Goal: Transaction & Acquisition: Subscribe to service/newsletter

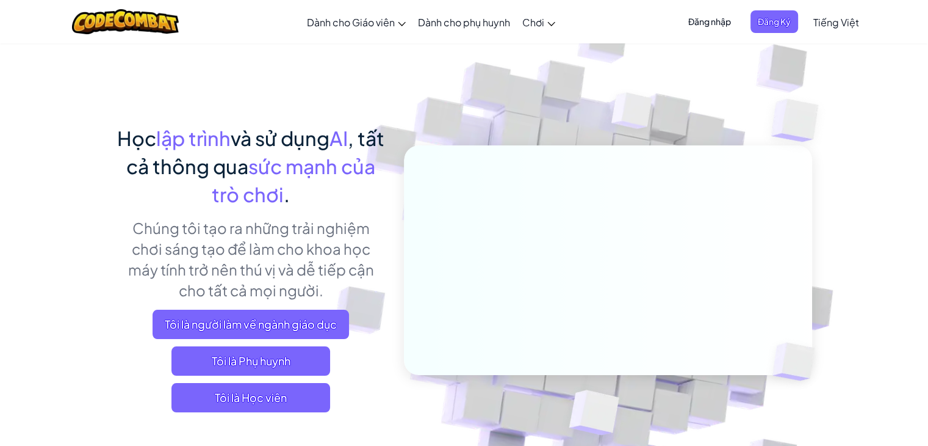
scroll to position [61, 0]
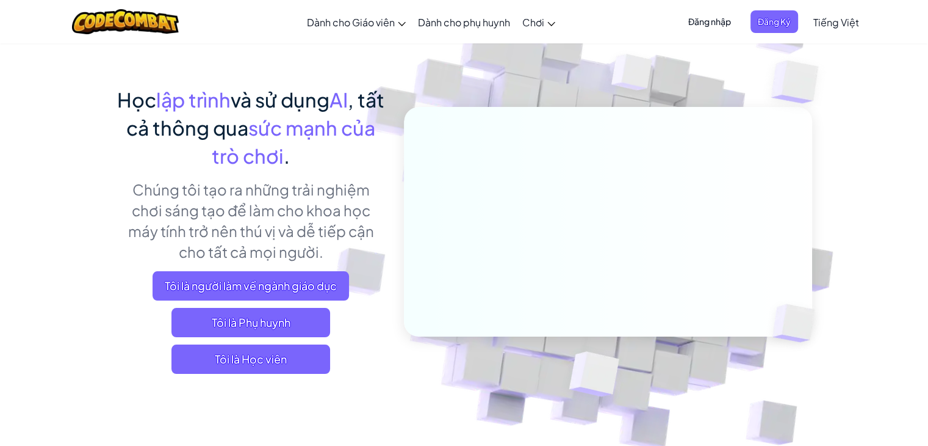
click at [828, 18] on span "Tiếng Việt" at bounding box center [837, 22] width 46 height 13
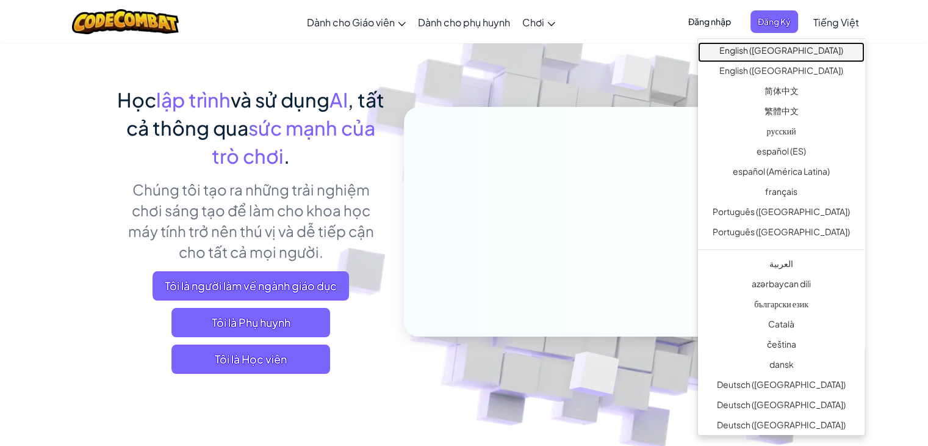
click at [816, 52] on link "English ([GEOGRAPHIC_DATA])" at bounding box center [781, 52] width 167 height 20
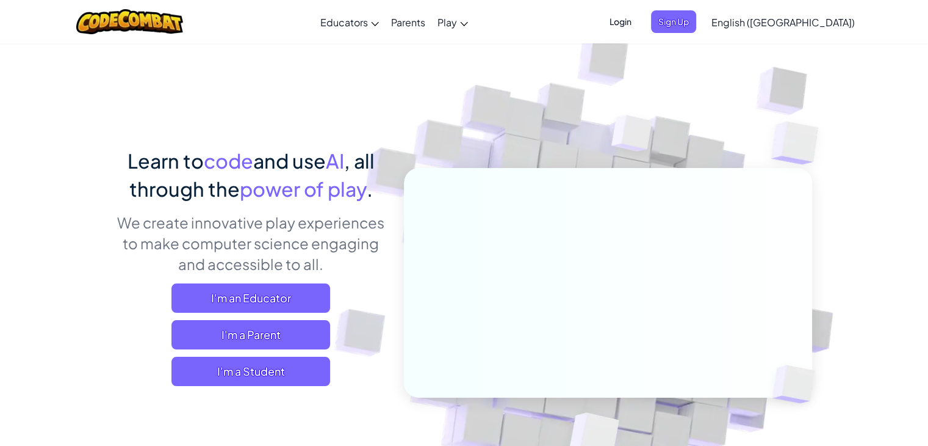
click at [828, 30] on link "English ([GEOGRAPHIC_DATA])" at bounding box center [784, 21] width 156 height 33
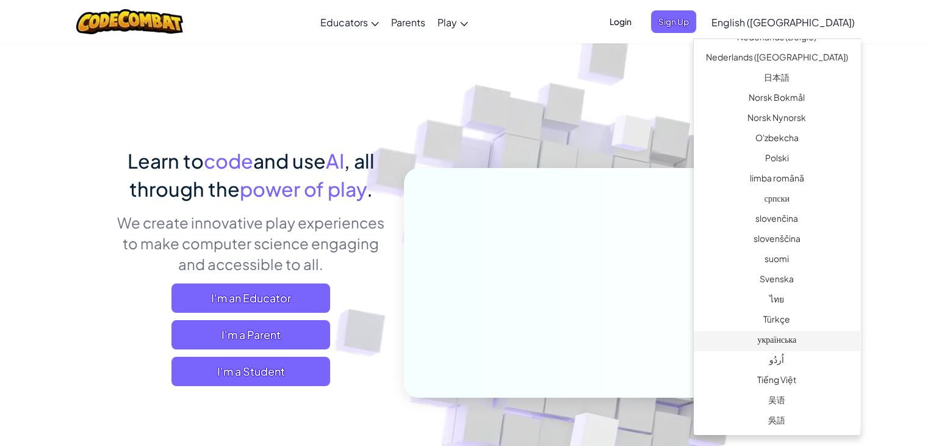
scroll to position [122, 0]
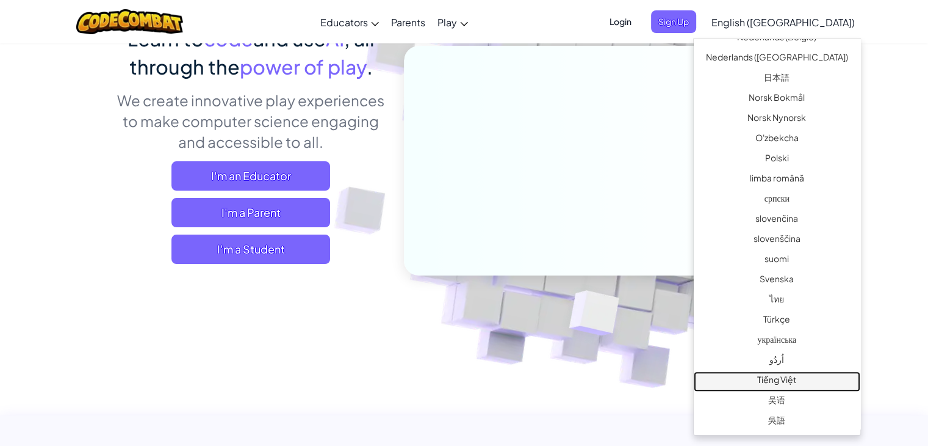
click at [785, 379] on link "Tiếng Việt" at bounding box center [777, 381] width 167 height 20
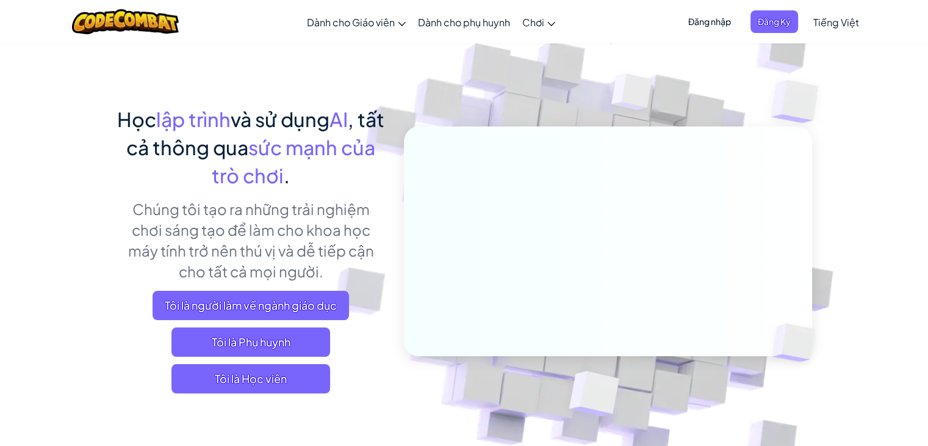
scroll to position [61, 0]
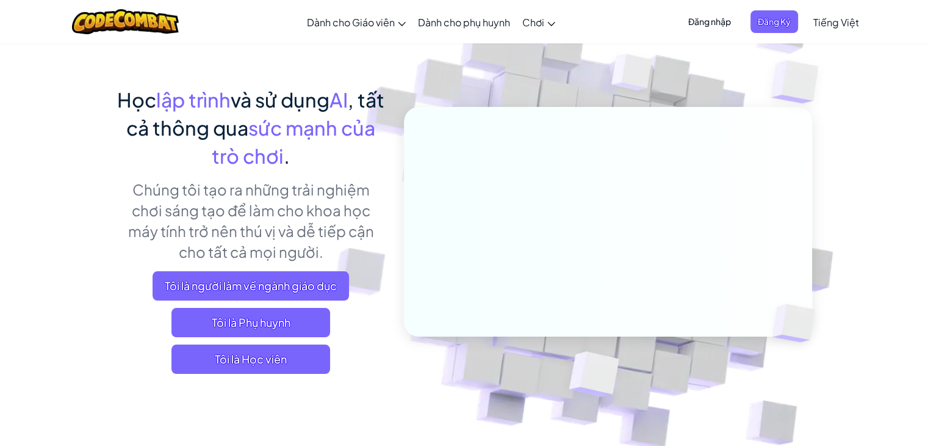
click at [830, 19] on span "Tiếng Việt" at bounding box center [837, 22] width 46 height 13
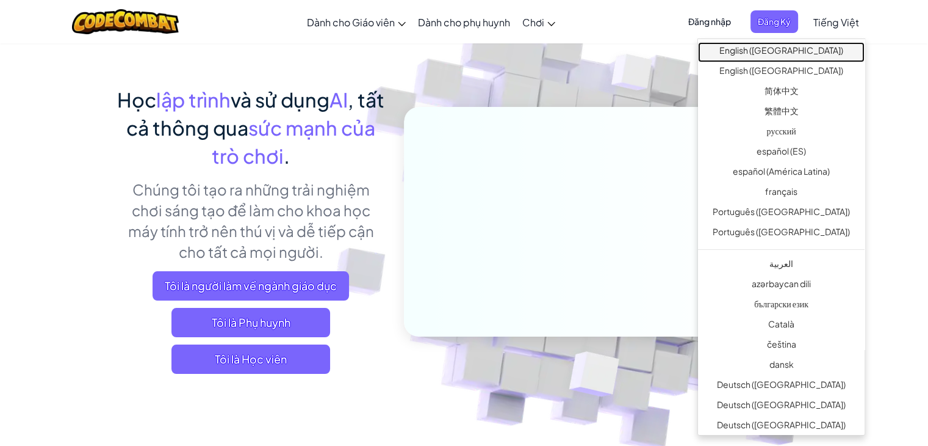
click at [807, 47] on link "English ([GEOGRAPHIC_DATA])" at bounding box center [781, 52] width 167 height 20
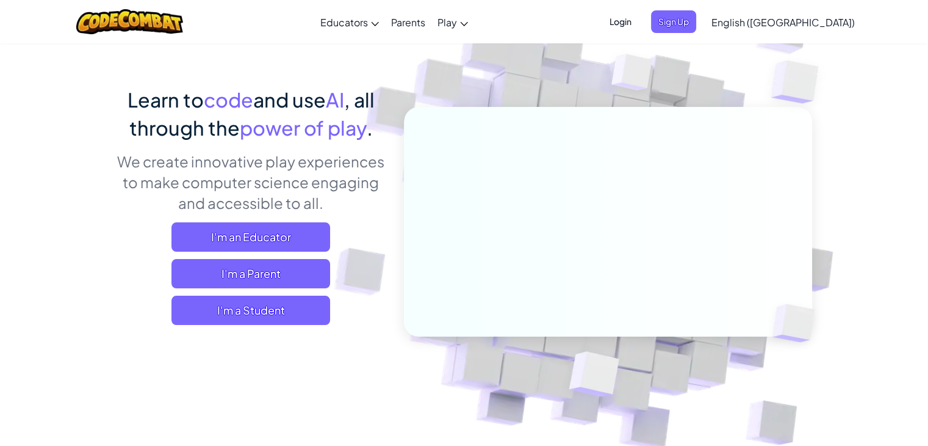
scroll to position [0, 0]
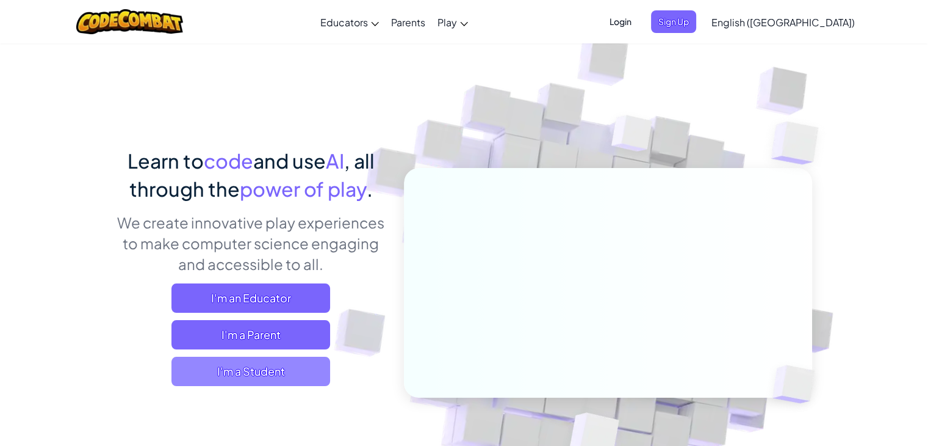
click at [280, 374] on span "I'm a Student" at bounding box center [251, 370] width 159 height 29
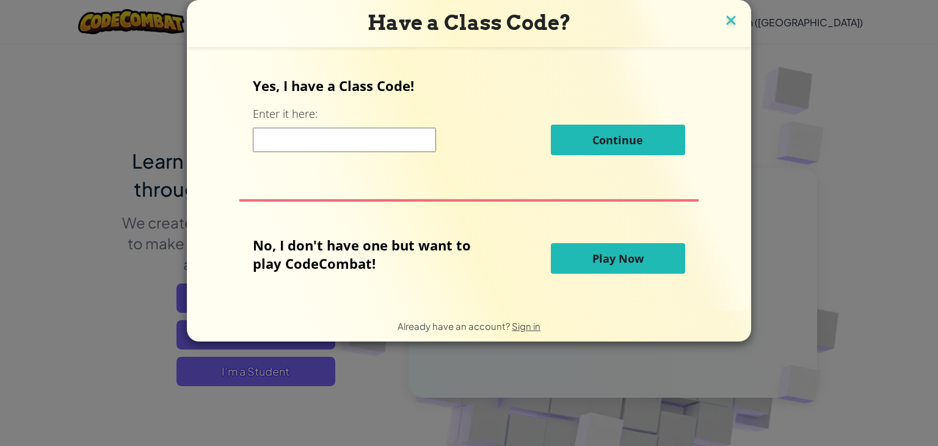
click at [730, 19] on img at bounding box center [731, 21] width 16 height 18
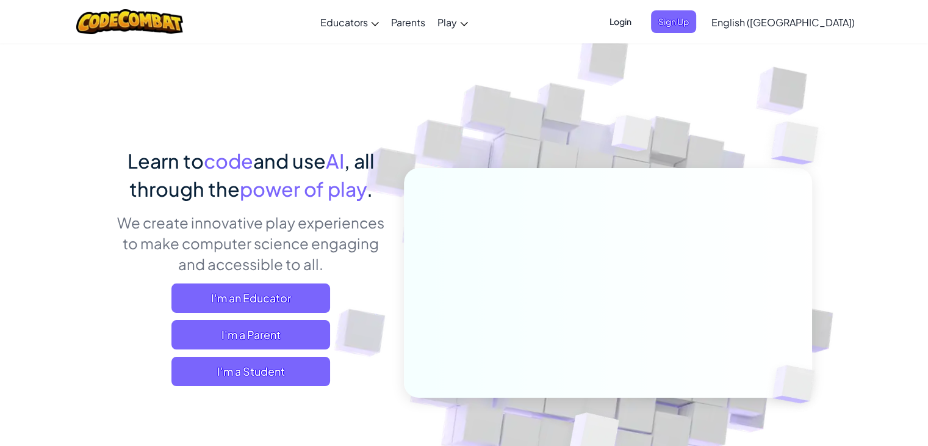
click at [823, 18] on span "English ([GEOGRAPHIC_DATA])" at bounding box center [783, 22] width 143 height 13
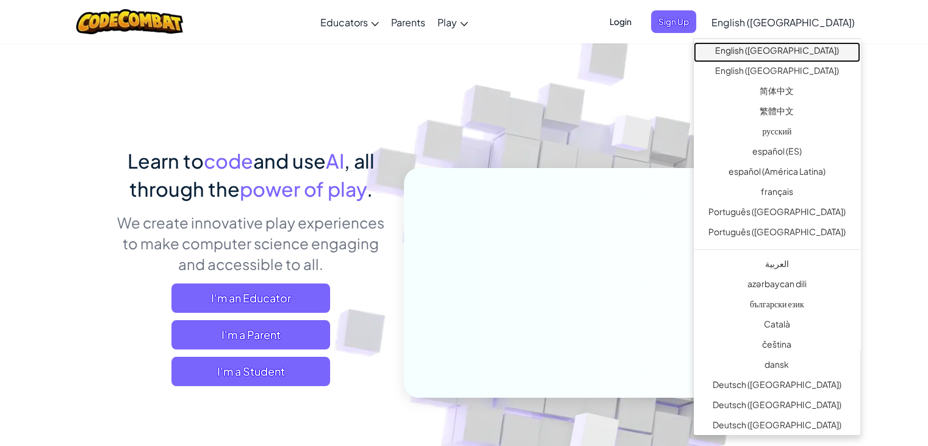
click at [798, 53] on link "English ([GEOGRAPHIC_DATA])" at bounding box center [777, 52] width 167 height 20
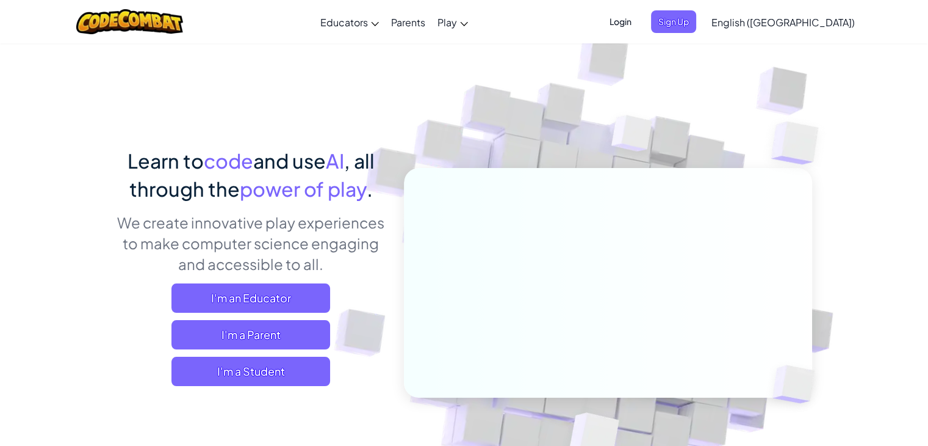
click at [800, 23] on span "English ([GEOGRAPHIC_DATA])" at bounding box center [783, 22] width 143 height 13
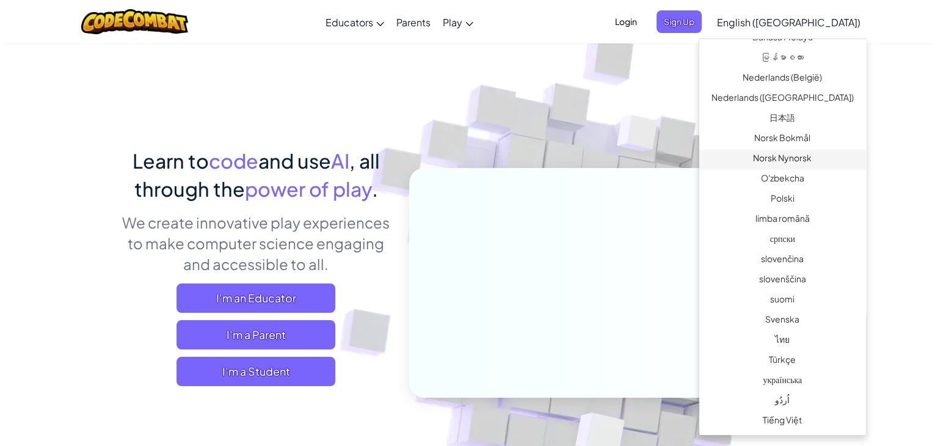
scroll to position [851, 0]
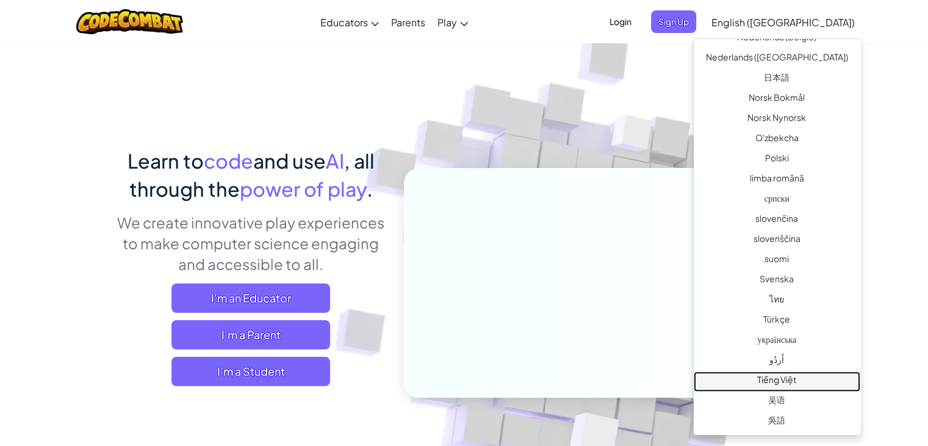
click at [774, 384] on link "Tiếng Việt" at bounding box center [777, 381] width 167 height 20
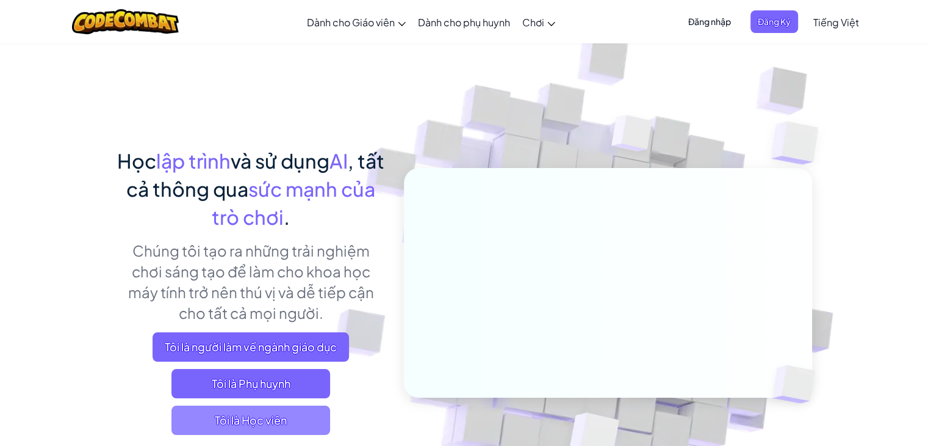
click at [264, 422] on span "Tôi là Học viên" at bounding box center [251, 419] width 159 height 29
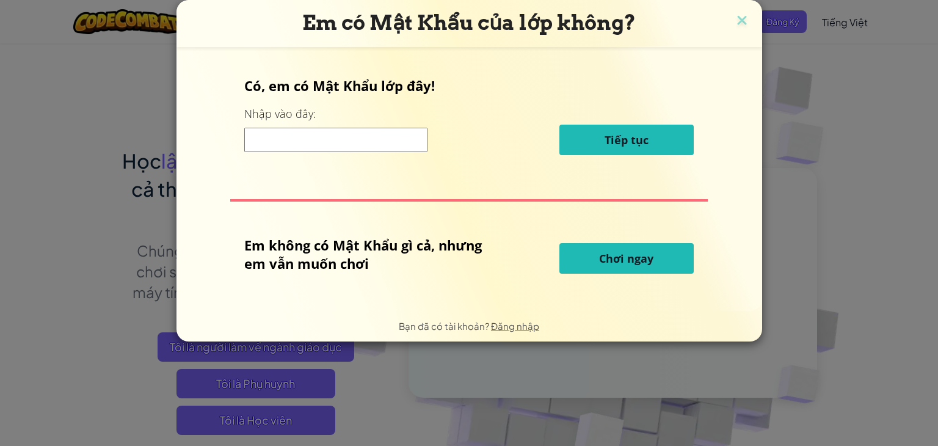
click at [816, 118] on div "Em có Mật Khẩu của lớp không? Có, em có Mật Khẩu lớp đây! Nhập vào đây: Tiếp tụ…" at bounding box center [469, 223] width 938 height 446
click at [740, 21] on img at bounding box center [742, 21] width 16 height 18
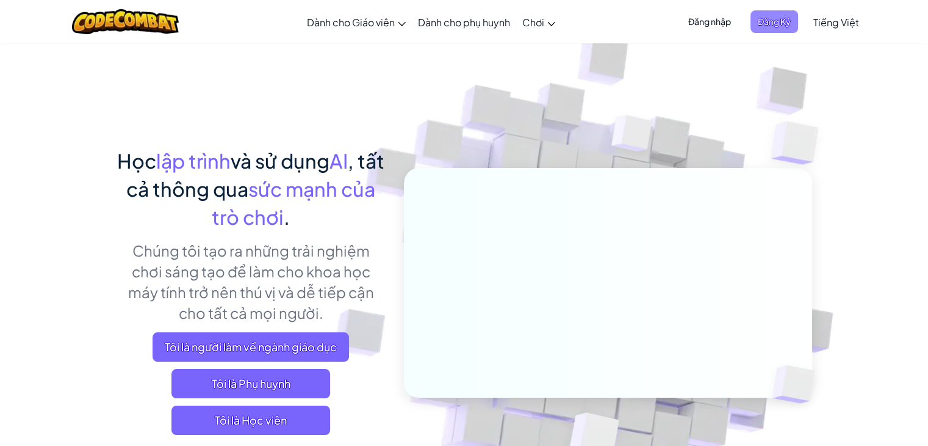
click at [781, 25] on span "Đăng Ký" at bounding box center [775, 21] width 48 height 23
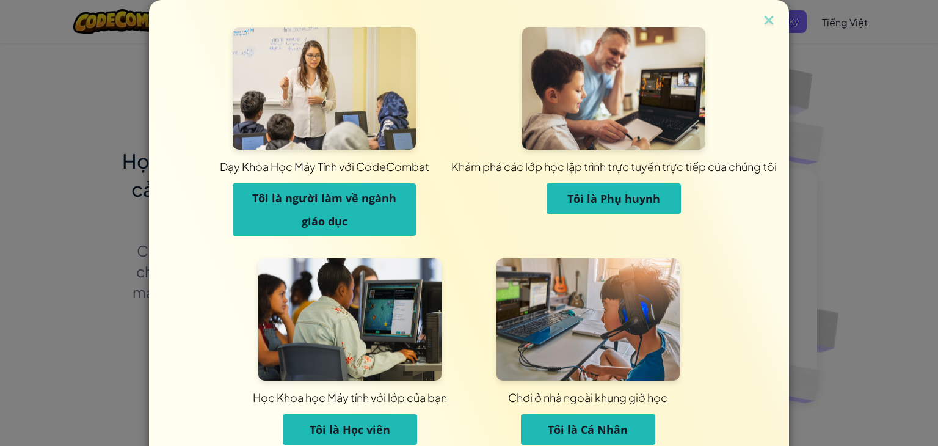
scroll to position [60, 0]
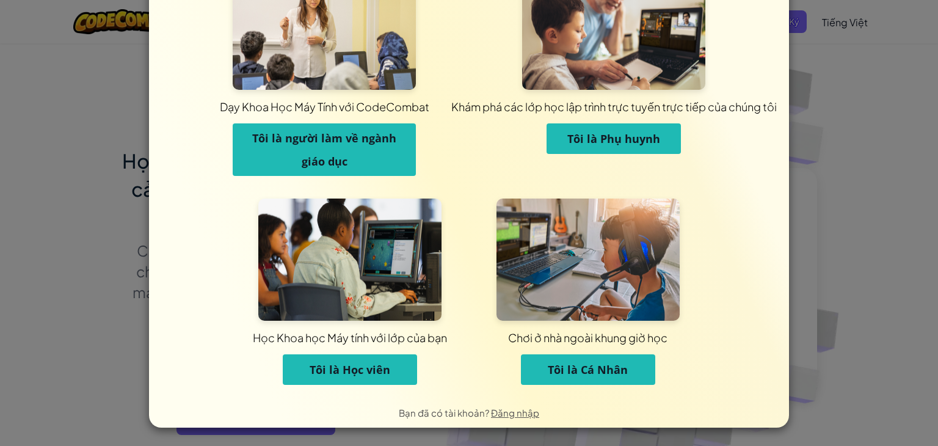
click at [585, 369] on span "Tôi là Cá Nhân" at bounding box center [588, 369] width 80 height 15
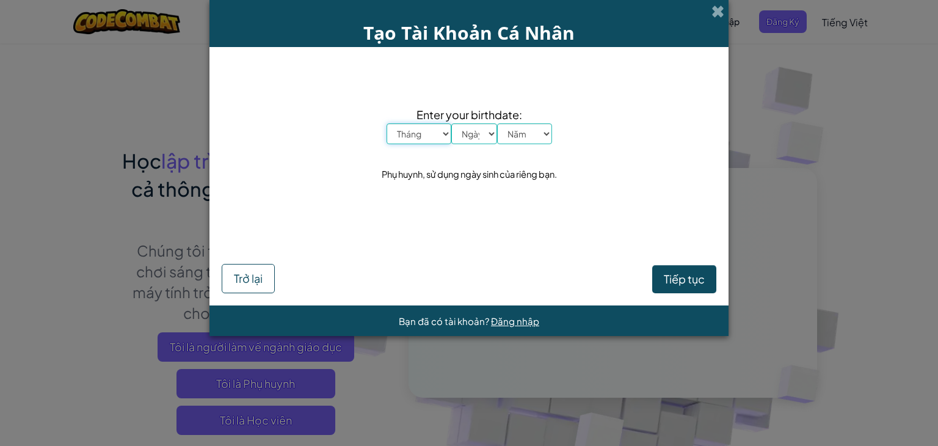
scroll to position [0, 0]
click at [437, 131] on select "Tháng Tháng Một Tháng Hai Tháng Ba Tháng Tư Tháng Năm Tháng Sáu Tháng Bảy Tháng…" at bounding box center [418, 133] width 65 height 21
select select "11"
click at [386, 123] on select "Tháng Tháng Một Tháng Hai Tháng Ba Tháng Tư Tháng Năm Tháng Sáu Tháng Bảy Tháng…" at bounding box center [418, 133] width 65 height 21
click at [487, 134] on select "Ngày 1 2 3 4 5 6 7 8 9 10 11 12 13 14 15 16 17 18 19 20 21 22 23 24 25 26 27 28…" at bounding box center [474, 133] width 46 height 21
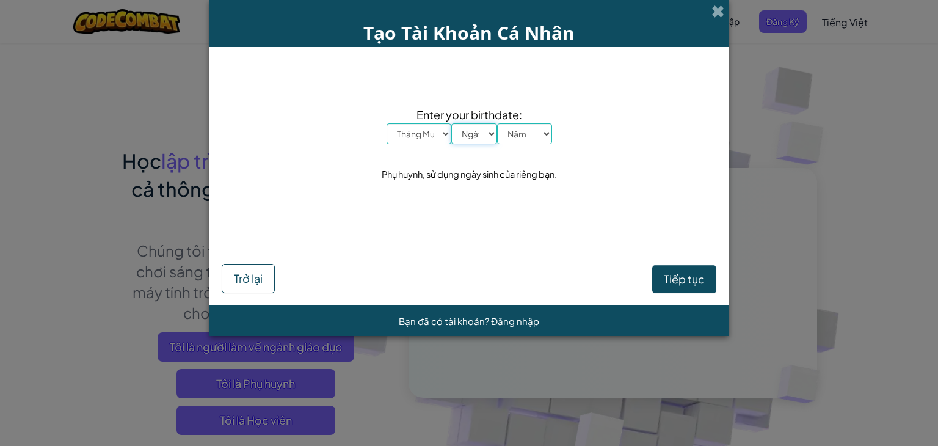
select select "7"
click at [451, 123] on select "Ngày 1 2 3 4 5 6 7 8 9 10 11 12 13 14 15 16 17 18 19 20 21 22 23 24 25 26 27 28…" at bounding box center [474, 133] width 46 height 21
drag, startPoint x: 531, startPoint y: 129, endPoint x: 541, endPoint y: 137, distance: 12.6
click at [531, 129] on select "Năm 2025 2024 2023 2022 2021 2020 2019 2018 2017 2016 2015 2014 2013 2012 2011 …" at bounding box center [524, 133] width 55 height 21
select select "2000"
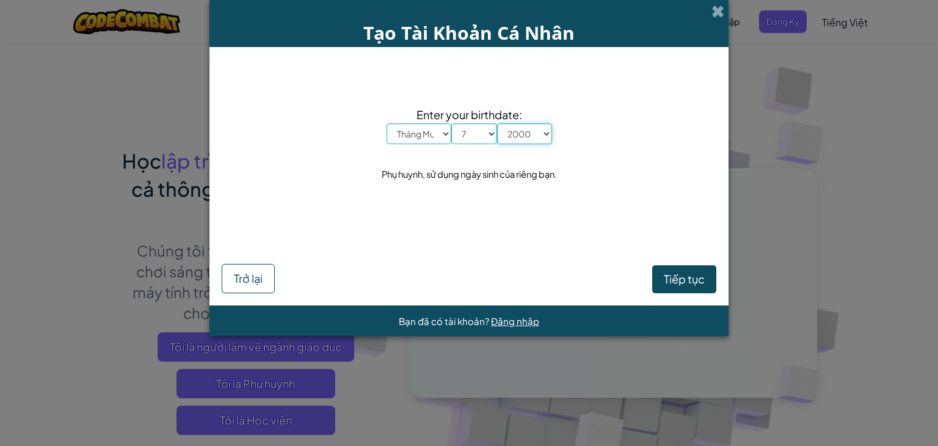
click at [497, 123] on select "Năm 2025 2024 2023 2022 2021 2020 2019 2018 2017 2016 2015 2014 2013 2012 2011 …" at bounding box center [524, 133] width 55 height 21
click at [667, 284] on span "Tiếp tục" at bounding box center [684, 279] width 41 height 14
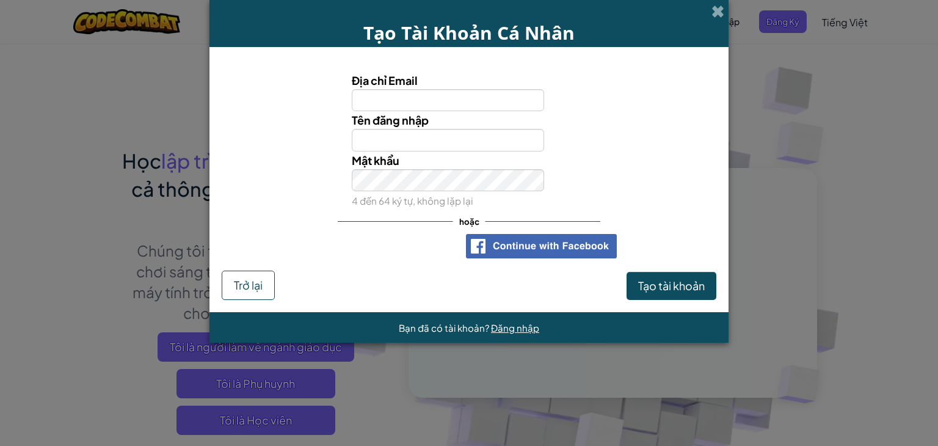
click at [615, 120] on div at bounding box center [637, 120] width 169 height 18
click at [443, 100] on input "Địa chỉ Email" at bounding box center [448, 100] width 193 height 23
type input "trannhathao0711@gmail.com"
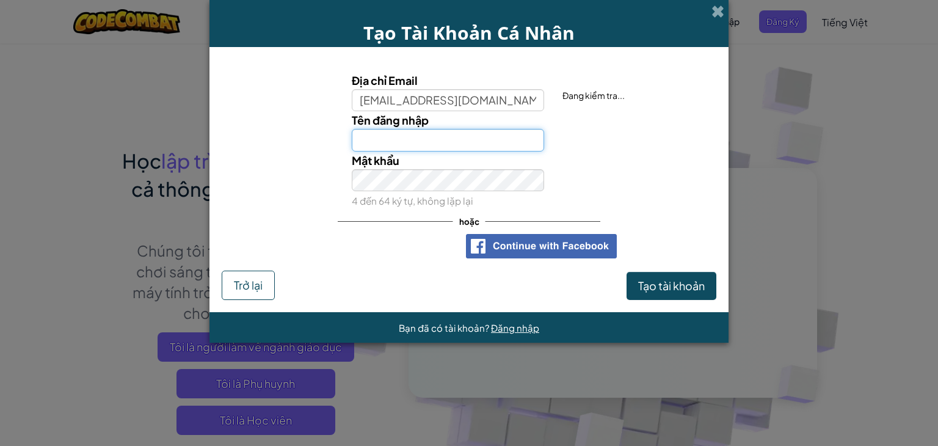
click at [441, 140] on input "Tên đăng nhập" at bounding box center [448, 140] width 193 height 23
type input "s"
type input "Sasenn7"
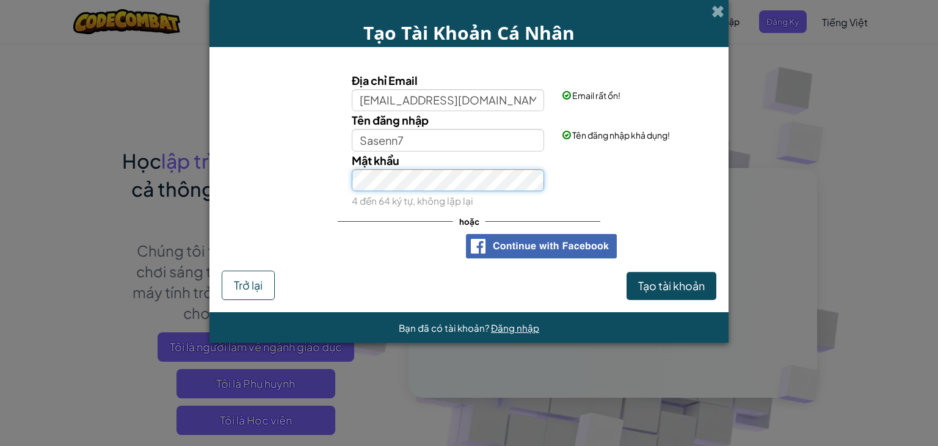
click at [328, 168] on div "Mật khẩu 4 đến 64 ký tự, không lặp lại" at bounding box center [468, 180] width 507 height 58
click at [664, 211] on div "Địa chỉ Email trannhathao0711@gmail.com Email rất ổn! Tên đăng nhập Sasenn7 Tên…" at bounding box center [469, 165] width 494 height 212
click at [668, 288] on span "Tạo tài khoản" at bounding box center [671, 285] width 67 height 14
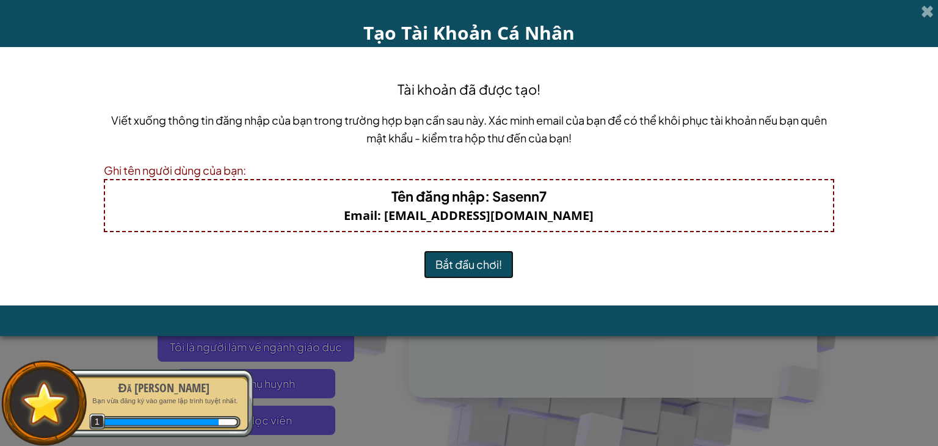
click at [450, 263] on button "Bắt đầu chơi!" at bounding box center [469, 264] width 90 height 28
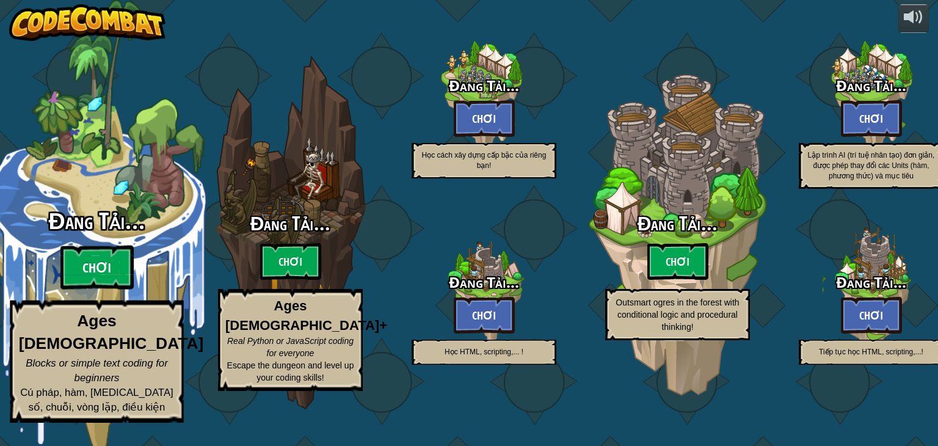
select select "vi"
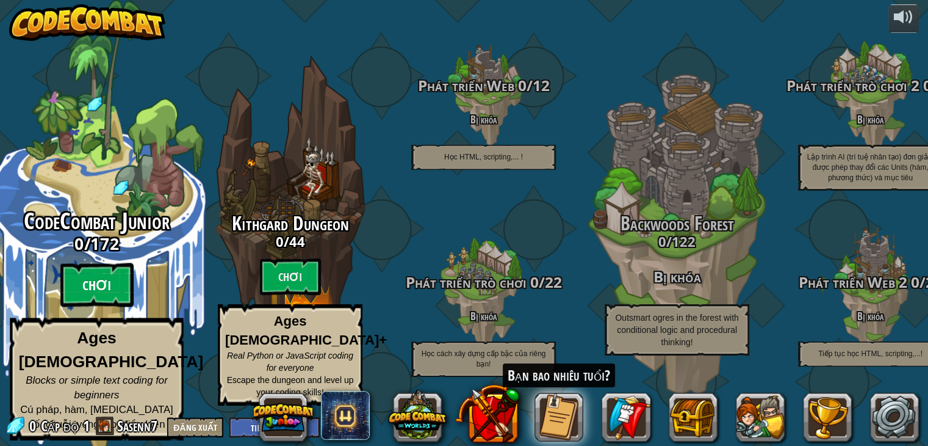
click at [118, 298] on btn "Chơi" at bounding box center [96, 285] width 73 height 44
select select "vi"
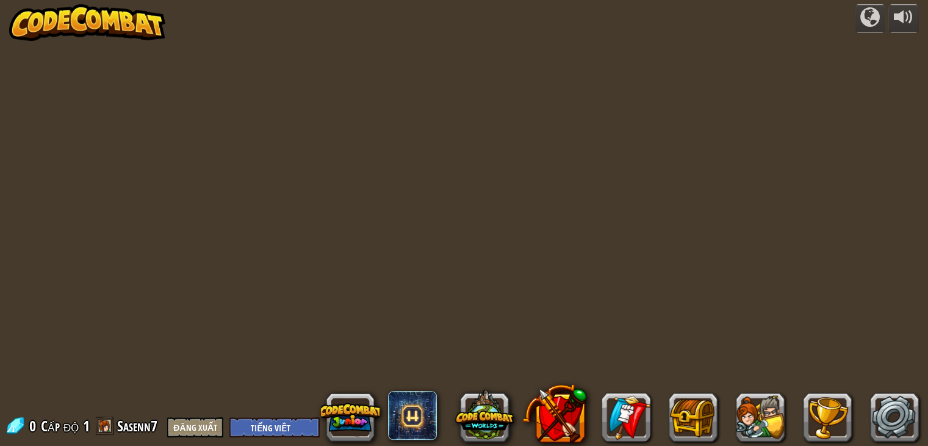
select select "vi"
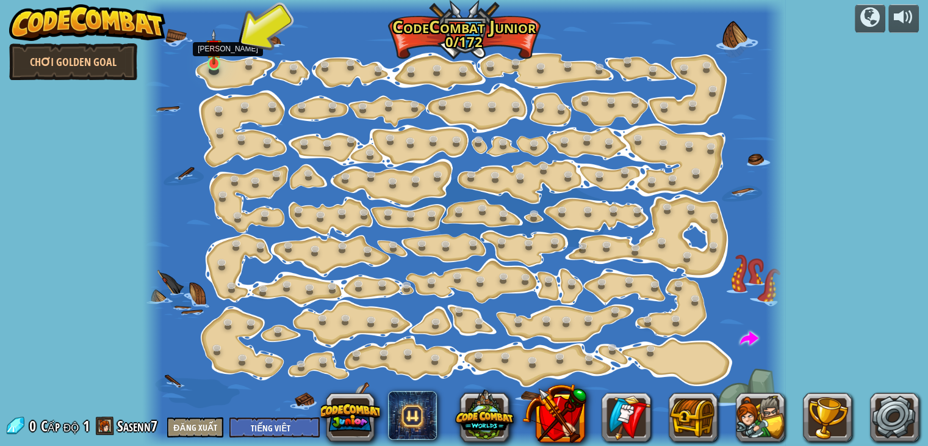
click at [208, 59] on img at bounding box center [214, 47] width 16 height 36
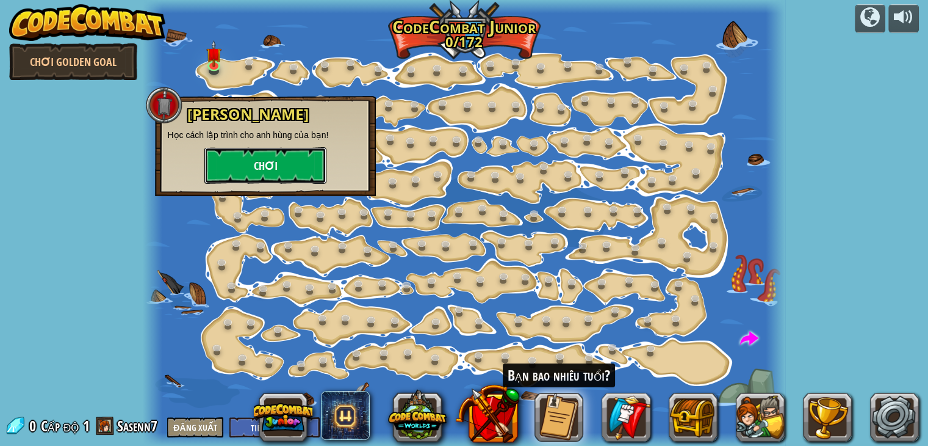
click at [259, 172] on button "Chơi" at bounding box center [265, 165] width 122 height 37
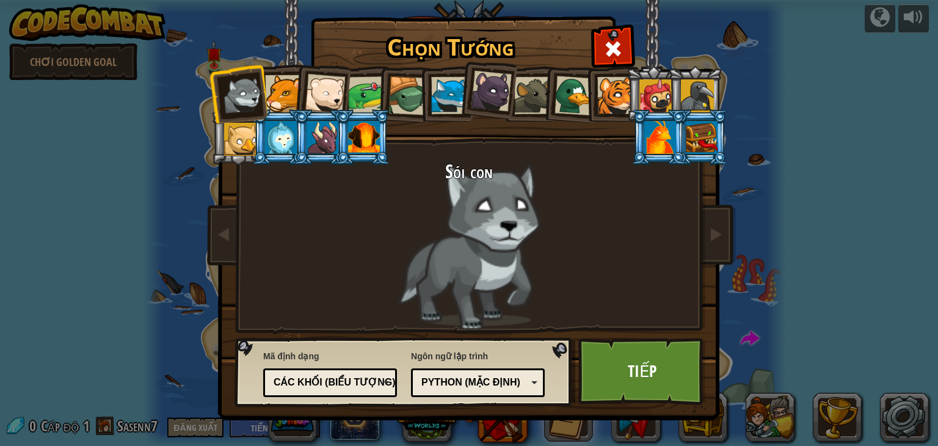
click at [301, 103] on li at bounding box center [321, 92] width 60 height 60
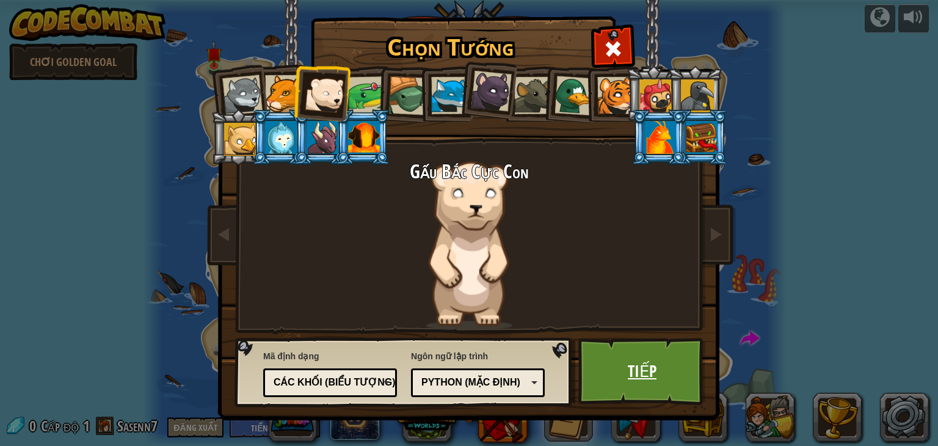
click at [663, 396] on link "Tiếp" at bounding box center [642, 371] width 128 height 67
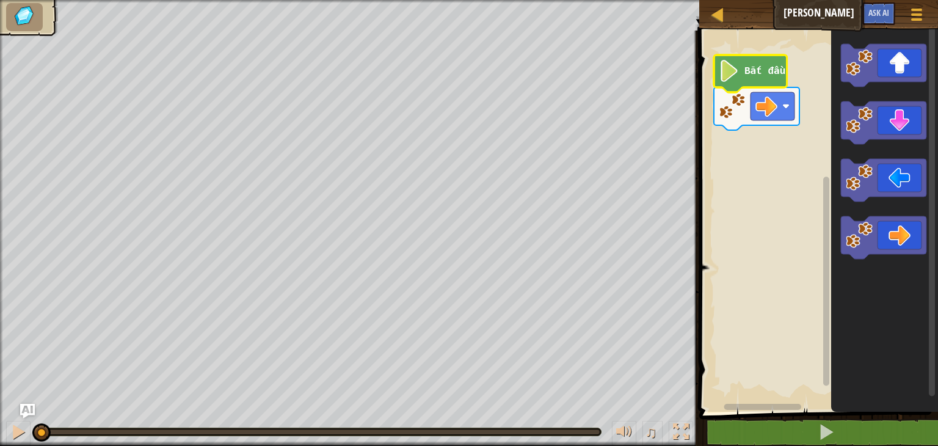
click at [731, 74] on image "Không gian làm việc Blockly" at bounding box center [728, 71] width 21 height 22
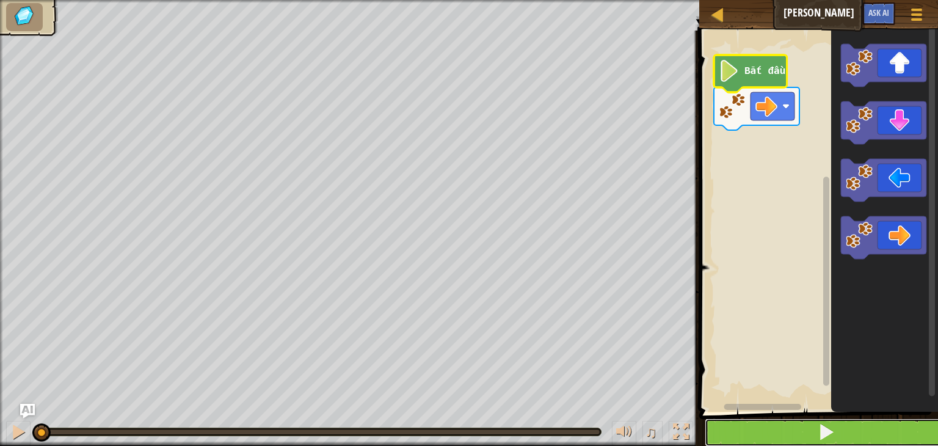
click at [845, 436] on button at bounding box center [825, 432] width 242 height 28
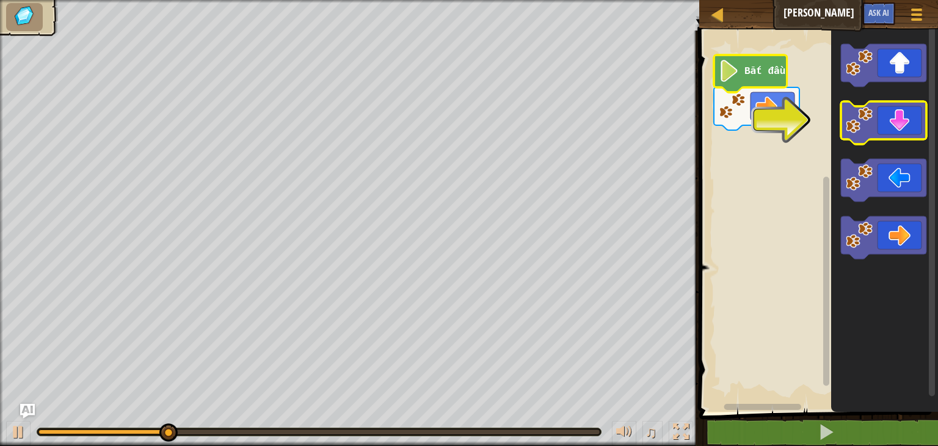
click at [901, 121] on icon "Không gian làm việc Blockly" at bounding box center [883, 122] width 85 height 43
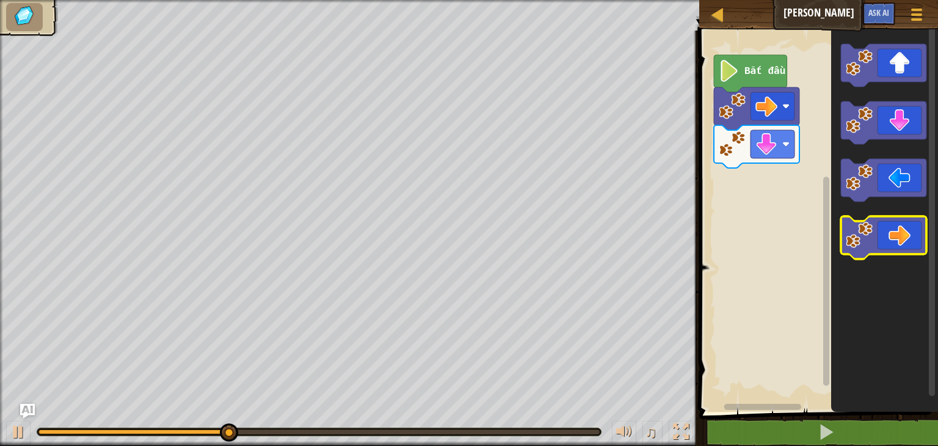
click at [908, 244] on icon "Không gian làm việc Blockly" at bounding box center [883, 237] width 85 height 43
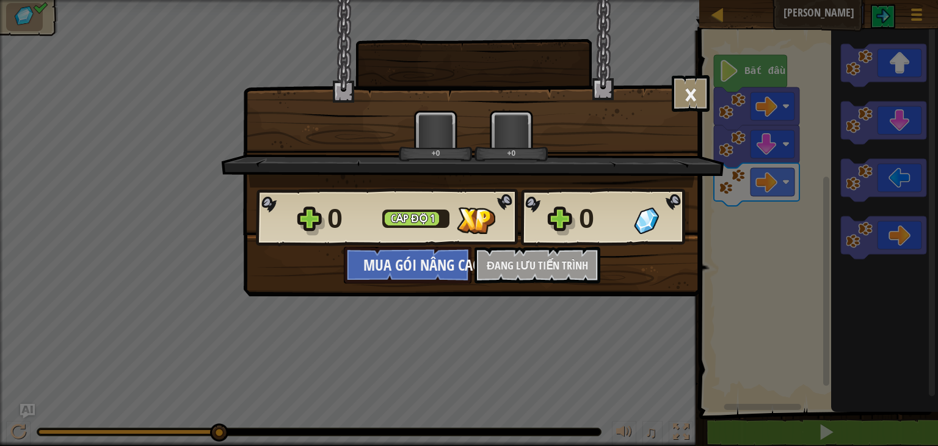
click at [602, 327] on div "× Đánh giá màn chơi: Đánh giá +0 +0 Reticulating Splines... 0 Cấp độ 1 0 Mua gó…" at bounding box center [469, 223] width 938 height 446
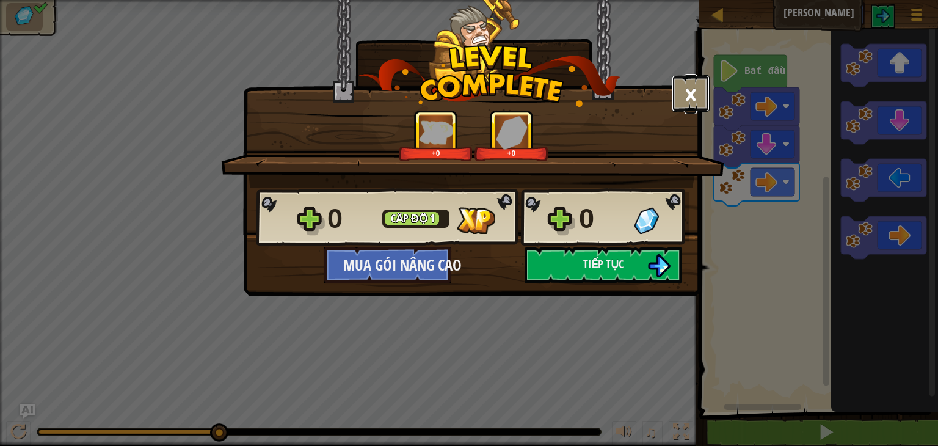
click at [681, 91] on button "×" at bounding box center [690, 93] width 38 height 37
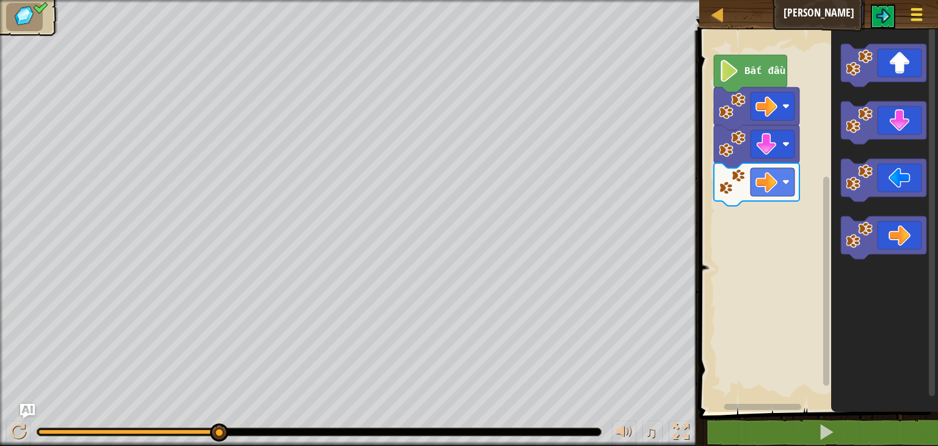
click at [922, 15] on div at bounding box center [916, 14] width 16 height 18
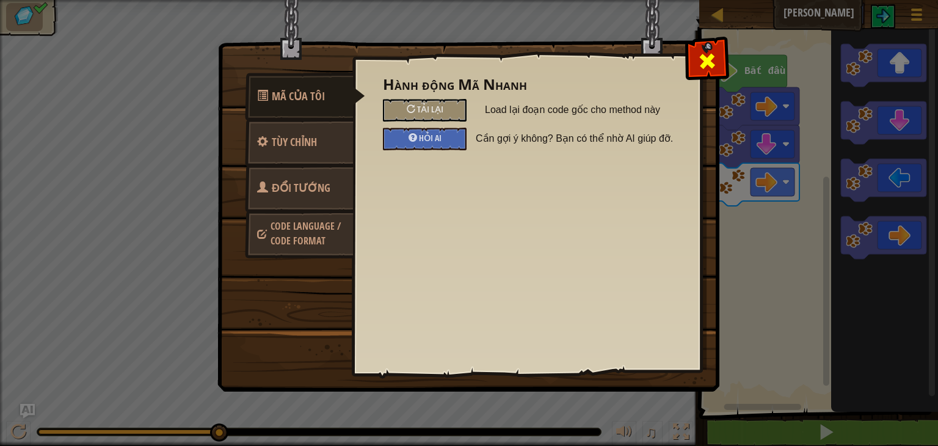
click at [720, 50] on div at bounding box center [706, 58] width 38 height 38
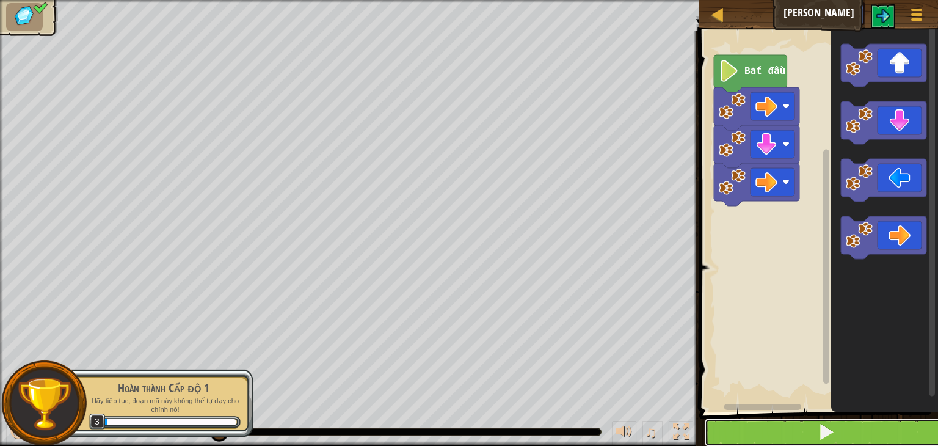
click at [829, 428] on span at bounding box center [825, 431] width 17 height 17
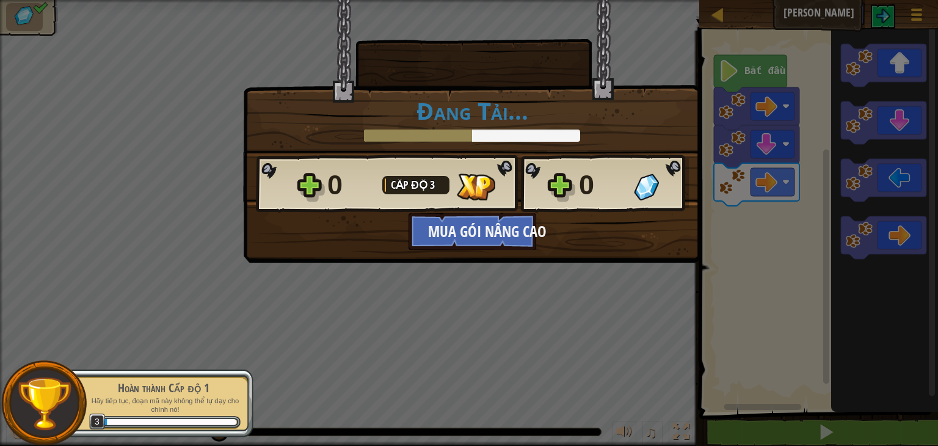
click at [789, 367] on div "× Đánh giá màn chơi: Đánh giá Đang Tải... Reticulating Splines... Đang Tải... 0…" at bounding box center [469, 223] width 938 height 446
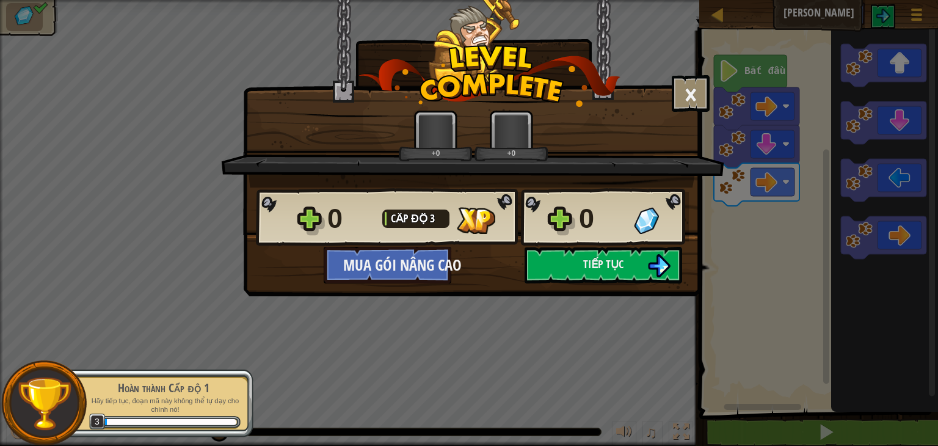
click at [789, 367] on div "× Đánh giá màn chơi: Đánh giá +0 +0 Reticulating Splines... 0 Cấp độ 3 0 Mua gó…" at bounding box center [469, 223] width 938 height 446
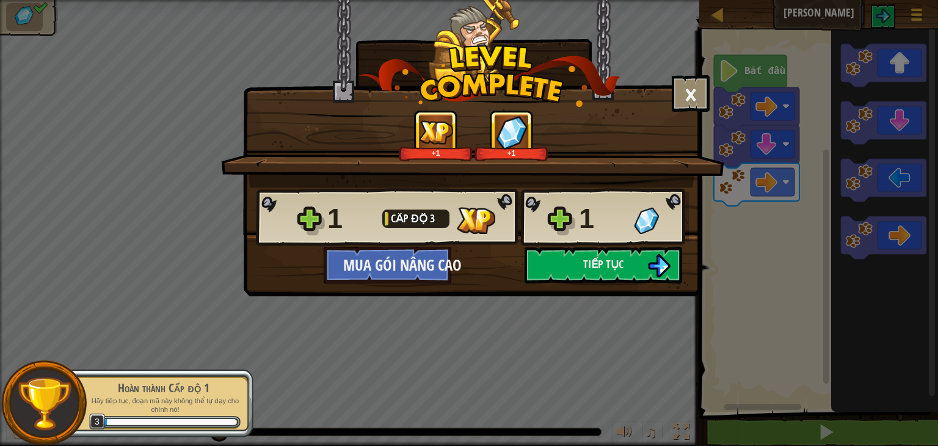
click at [676, 111] on div "+1 +1" at bounding box center [473, 135] width 474 height 51
click at [695, 82] on button "×" at bounding box center [690, 93] width 38 height 37
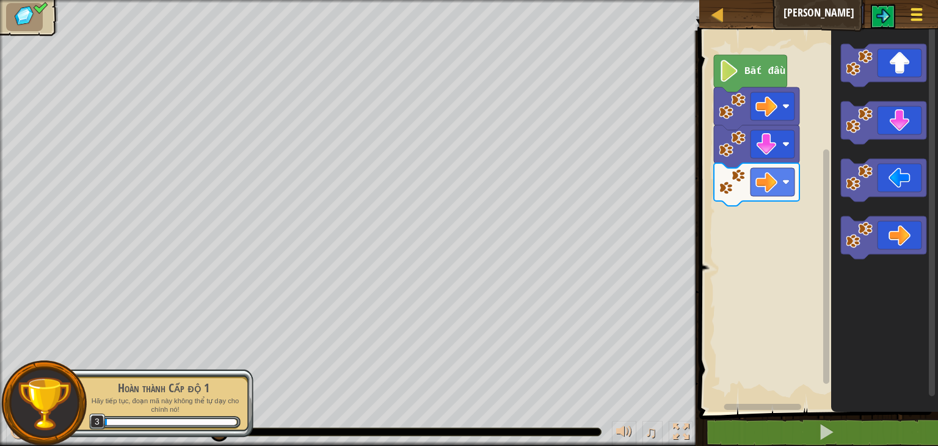
click at [903, 15] on button "Tuỳ chọn" at bounding box center [916, 17] width 32 height 30
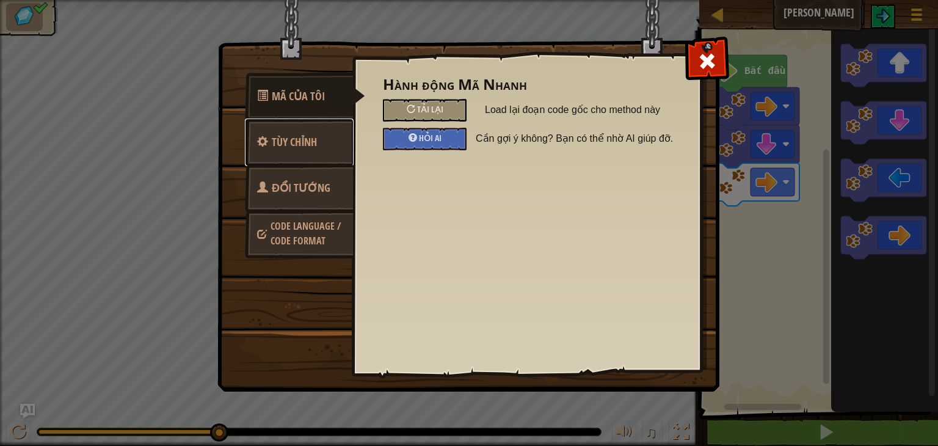
click at [312, 141] on span "Tùy chỉnh" at bounding box center [294, 141] width 45 height 15
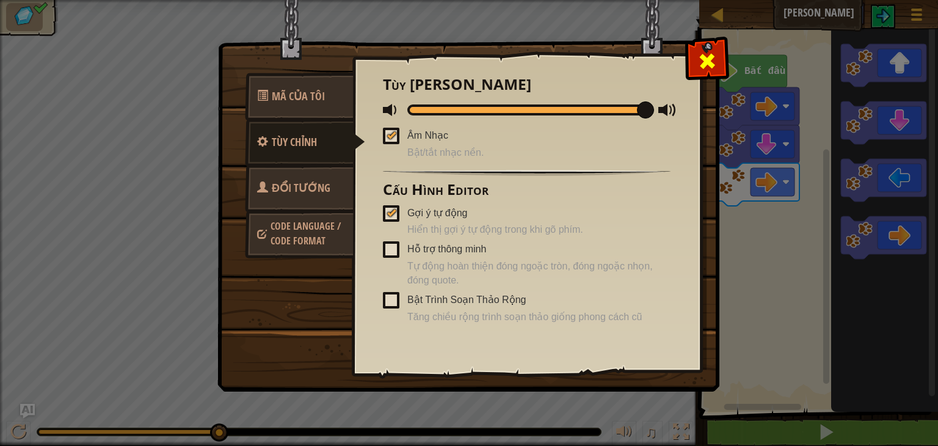
click at [694, 53] on div at bounding box center [706, 58] width 38 height 38
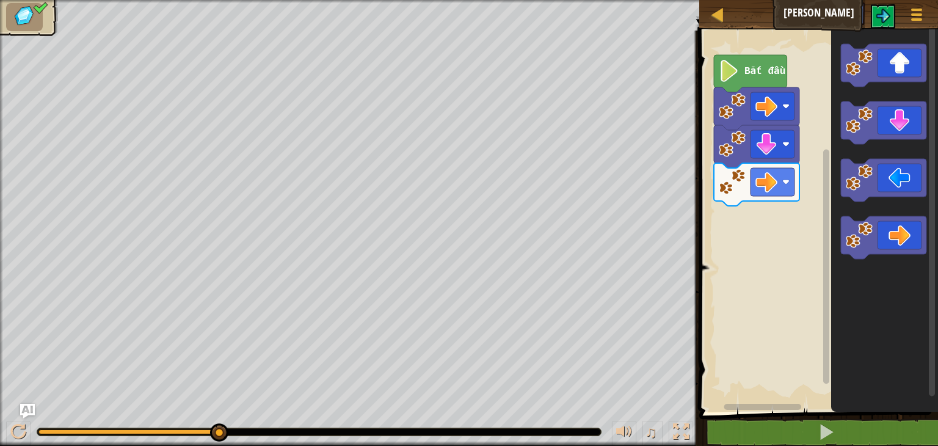
click at [22, 27] on img at bounding box center [25, 16] width 26 height 22
click at [711, 13] on div at bounding box center [717, 14] width 15 height 15
select select "vi"
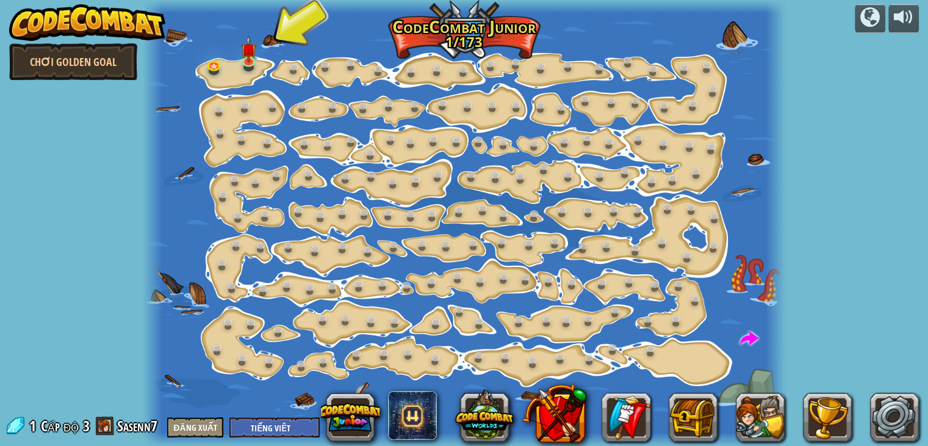
click at [42, 15] on img at bounding box center [87, 22] width 156 height 37
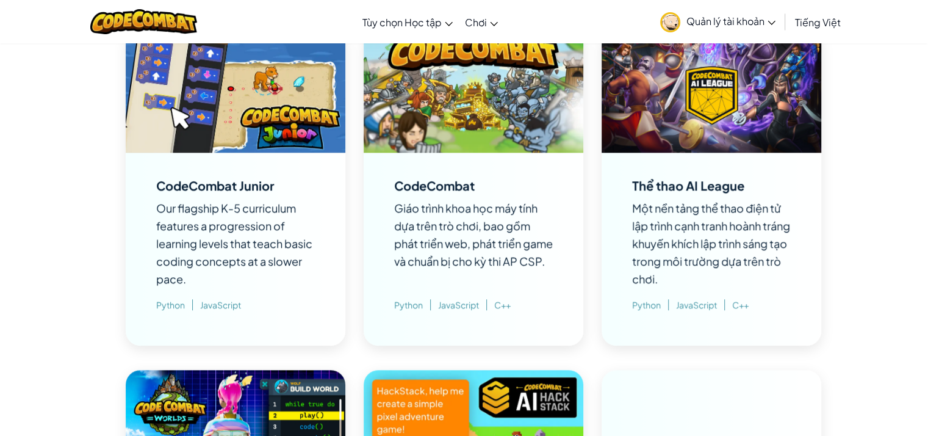
scroll to position [855, 0]
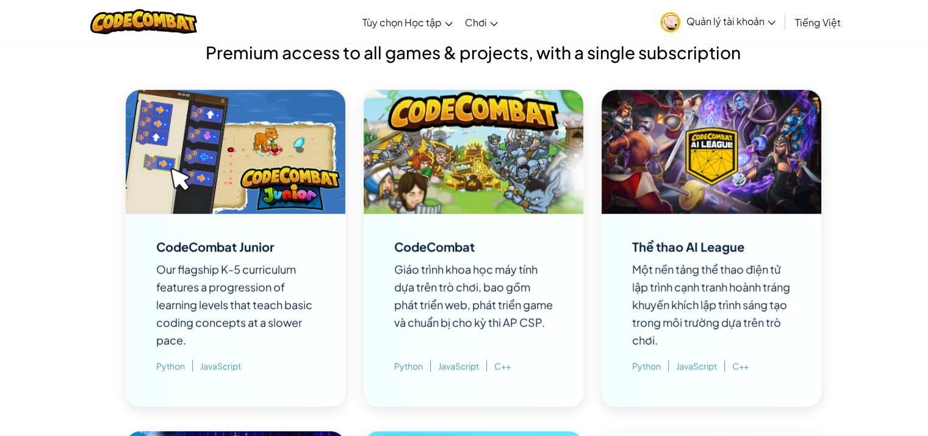
click at [418, 103] on img at bounding box center [474, 152] width 220 height 124
click at [440, 156] on img at bounding box center [474, 152] width 220 height 124
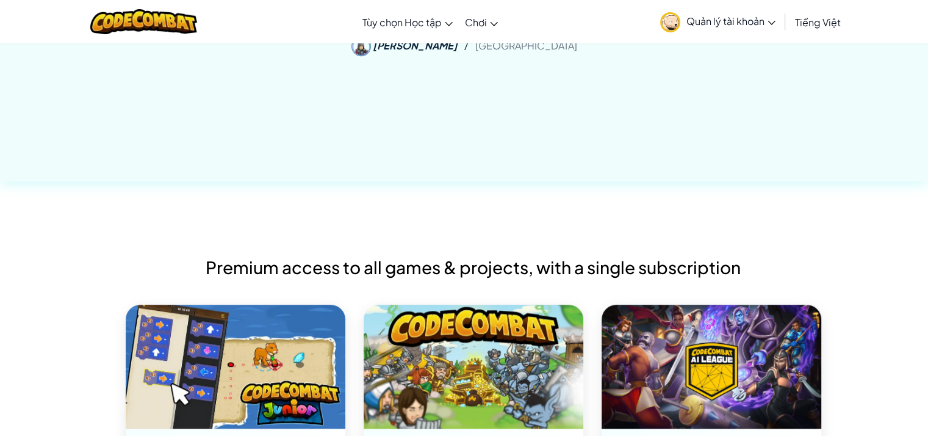
scroll to position [794, 0]
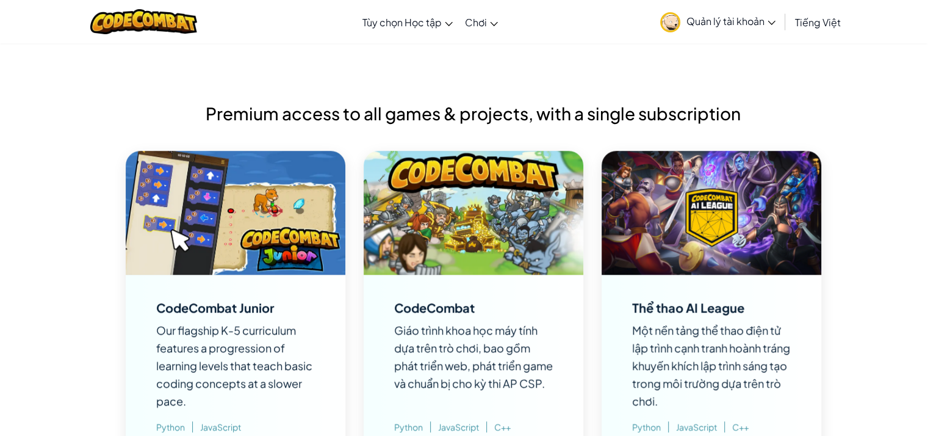
drag, startPoint x: 210, startPoint y: 115, endPoint x: 748, endPoint y: 119, distance: 538.4
click at [748, 119] on h2 "Premium access to all games & projects, with a single subscription" at bounding box center [474, 114] width 696 height 26
copy h2 "Premium access to all games & projects, with a single subscription"
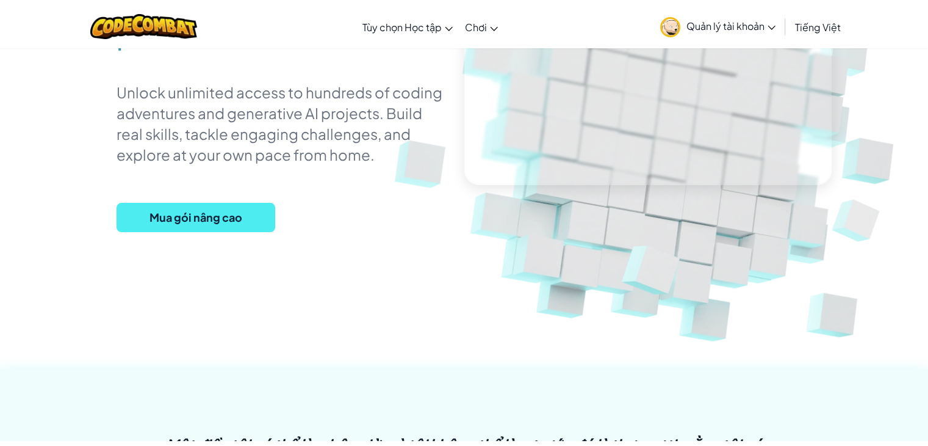
scroll to position [0, 0]
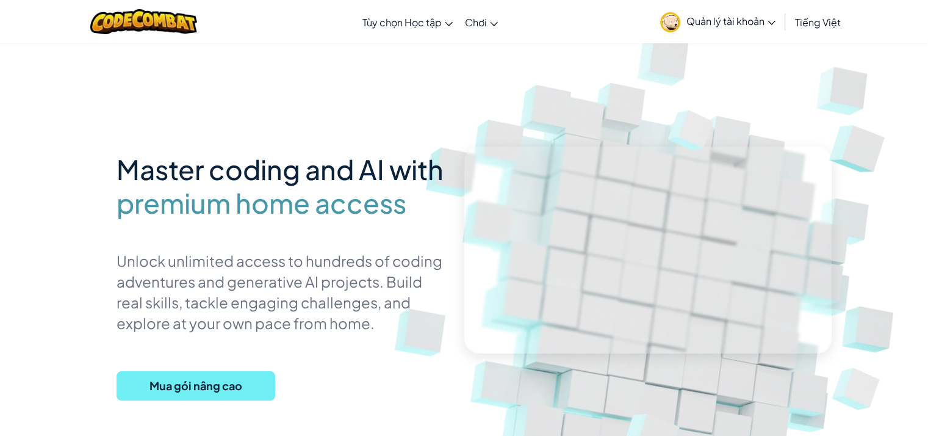
click at [222, 393] on span "Mua gói nâng cao" at bounding box center [196, 385] width 159 height 29
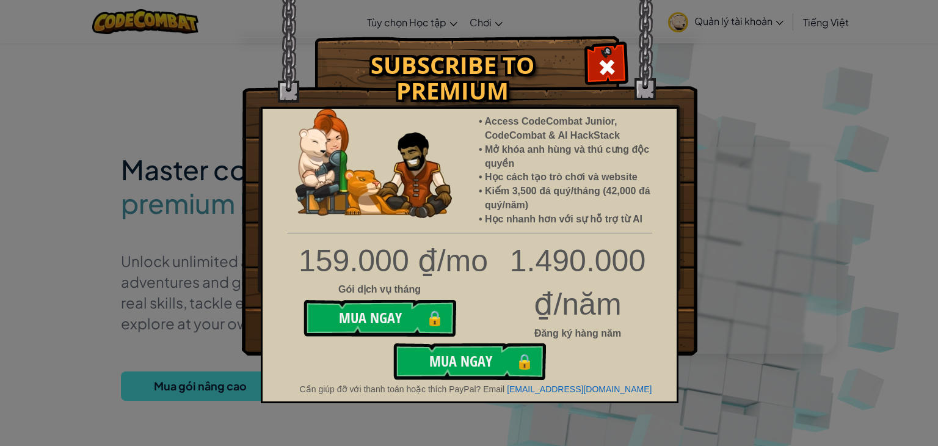
click at [599, 69] on span at bounding box center [607, 67] width 20 height 20
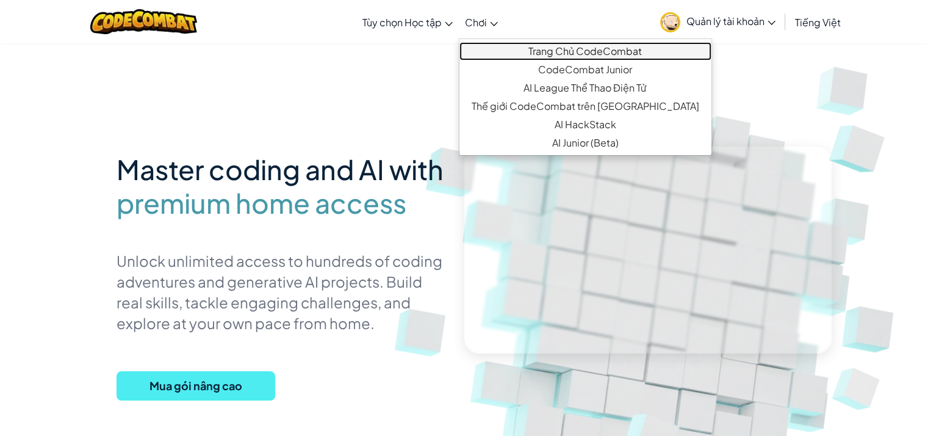
click at [536, 53] on link "Trang Chủ CodeCombat" at bounding box center [586, 51] width 252 height 18
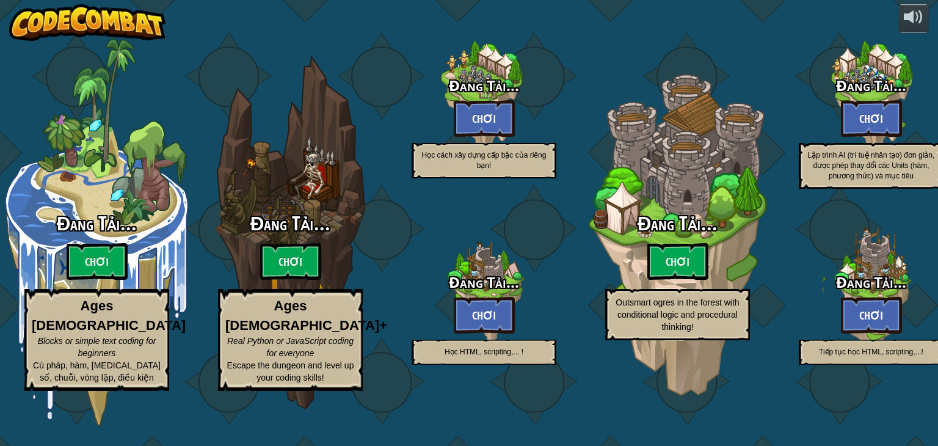
select select "vi"
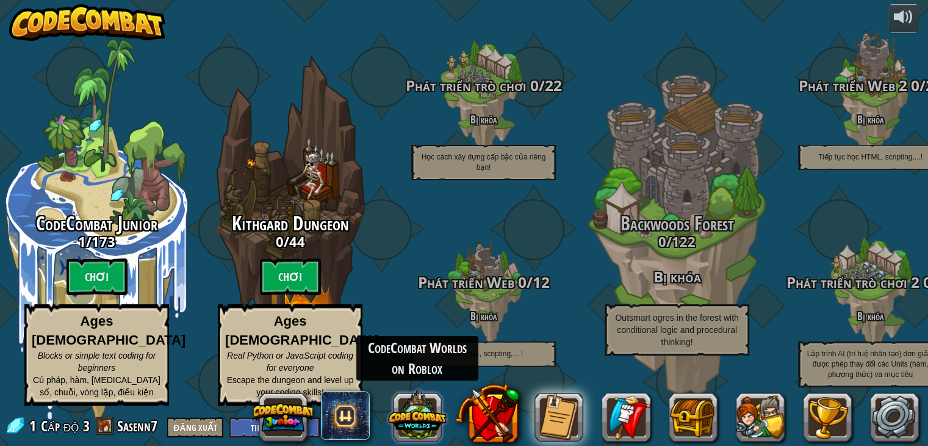
click at [419, 415] on button at bounding box center [417, 414] width 59 height 59
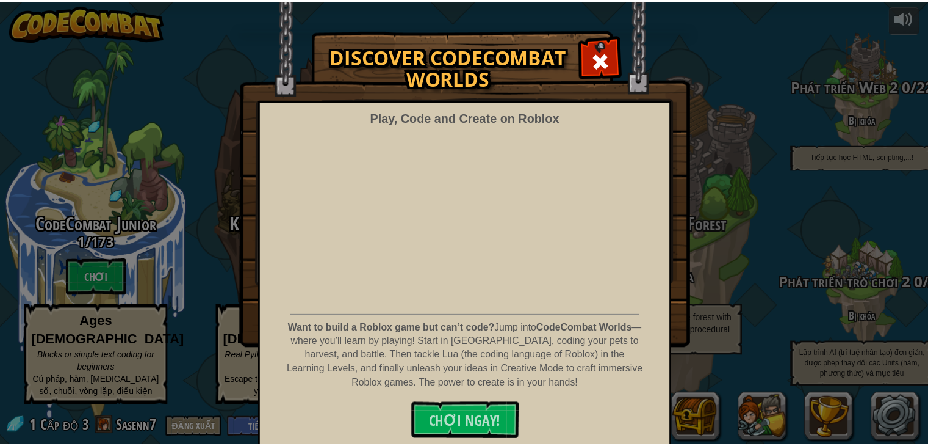
scroll to position [9, 0]
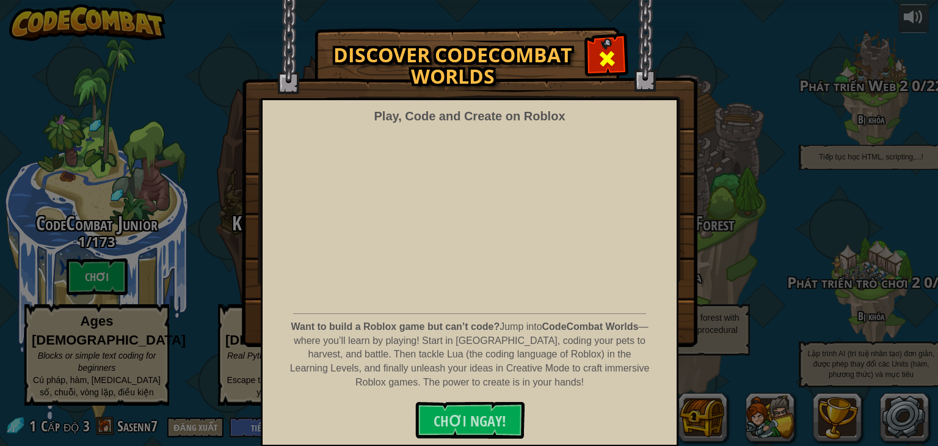
click at [591, 51] on div at bounding box center [606, 57] width 38 height 38
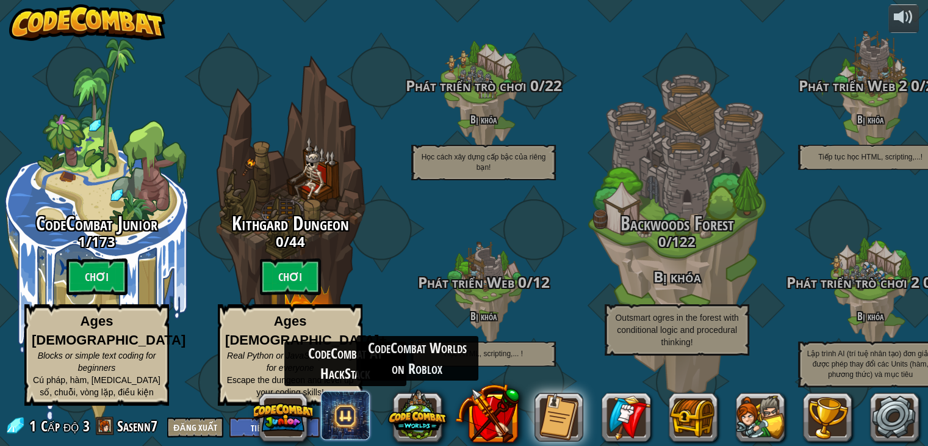
click at [347, 426] on span at bounding box center [345, 415] width 49 height 49
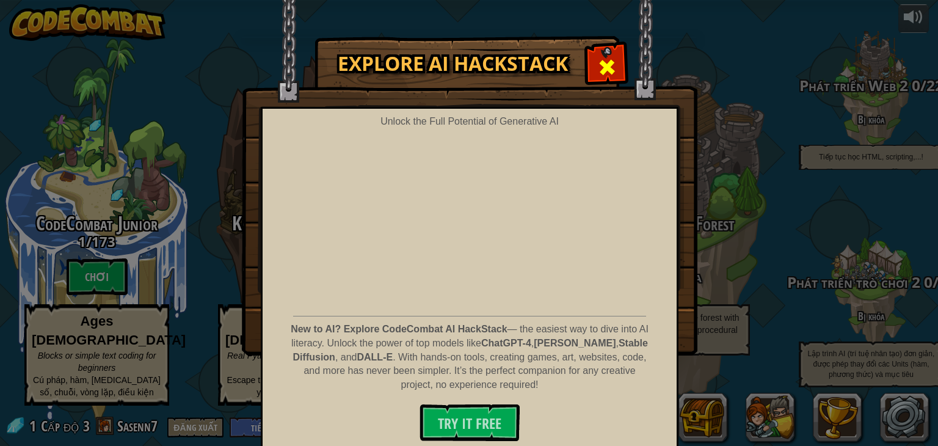
click at [617, 63] on div at bounding box center [606, 65] width 38 height 38
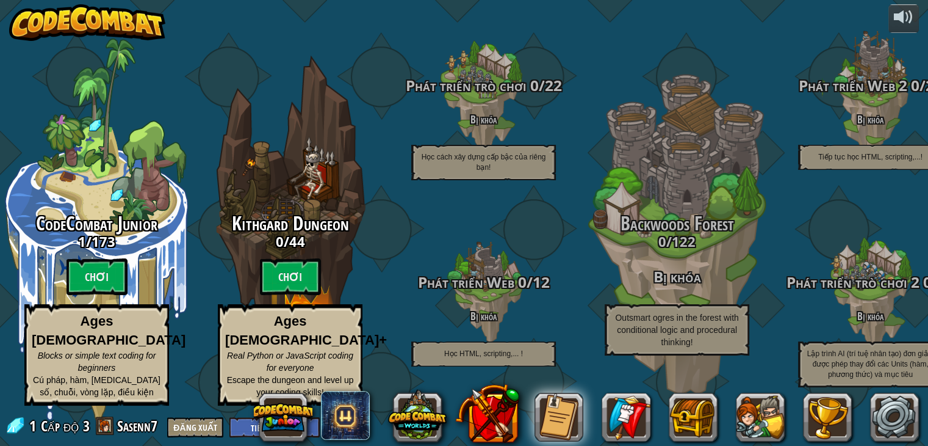
click at [54, 9] on img at bounding box center [87, 22] width 156 height 37
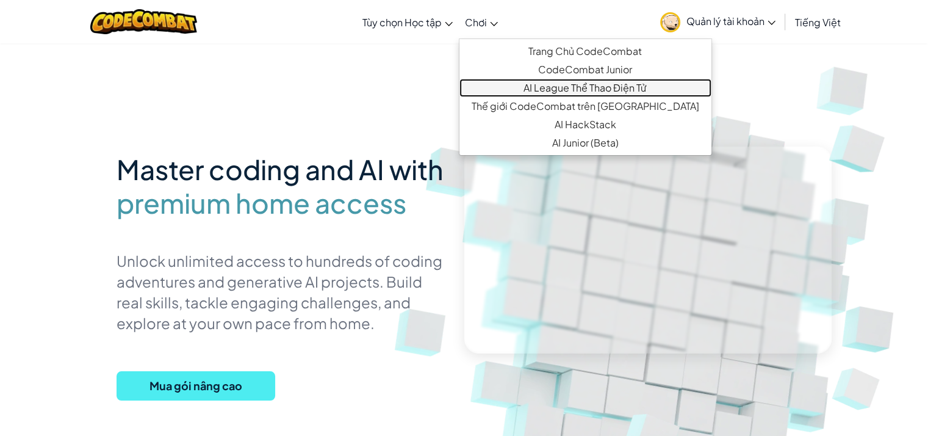
click at [563, 95] on link "AI League Thể Thao Điện Tử" at bounding box center [586, 88] width 252 height 18
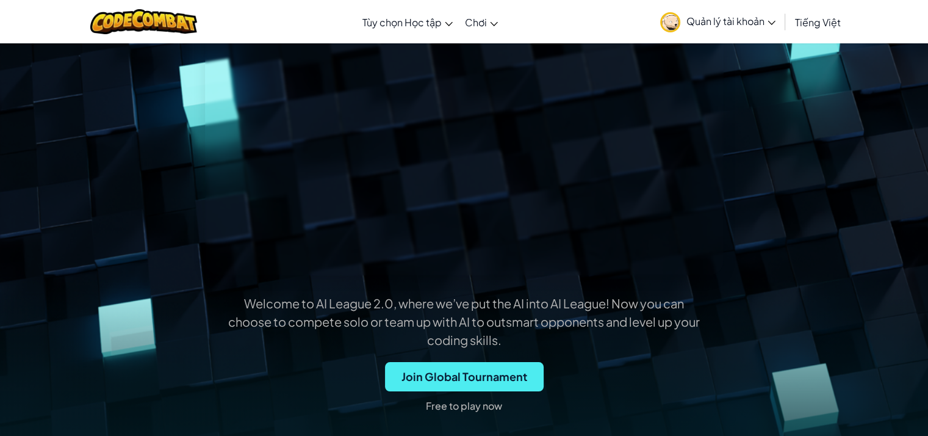
scroll to position [183, 0]
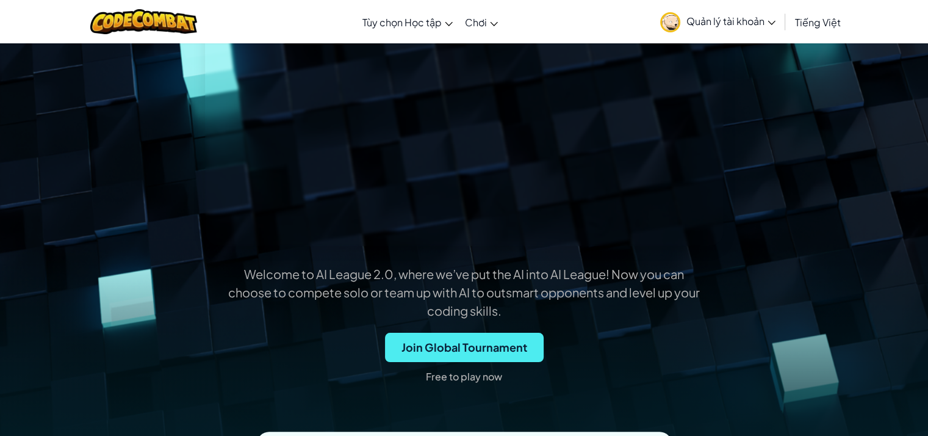
click at [452, 382] on p "Free to play now" at bounding box center [464, 377] width 76 height 20
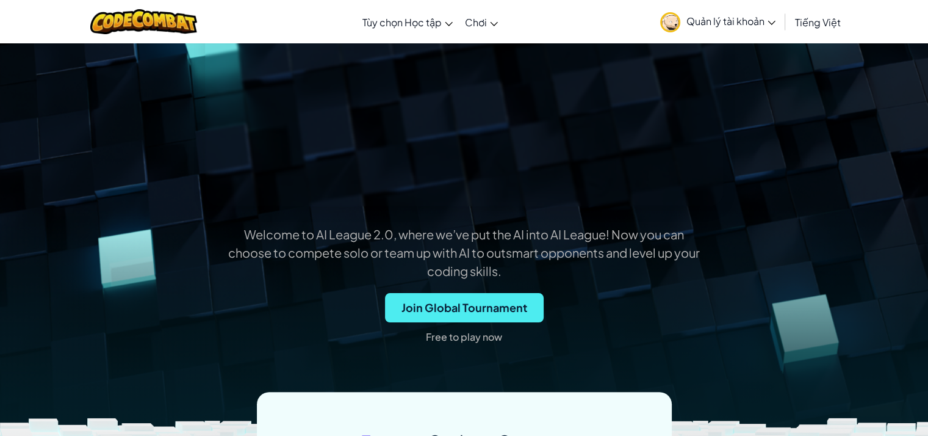
scroll to position [244, 0]
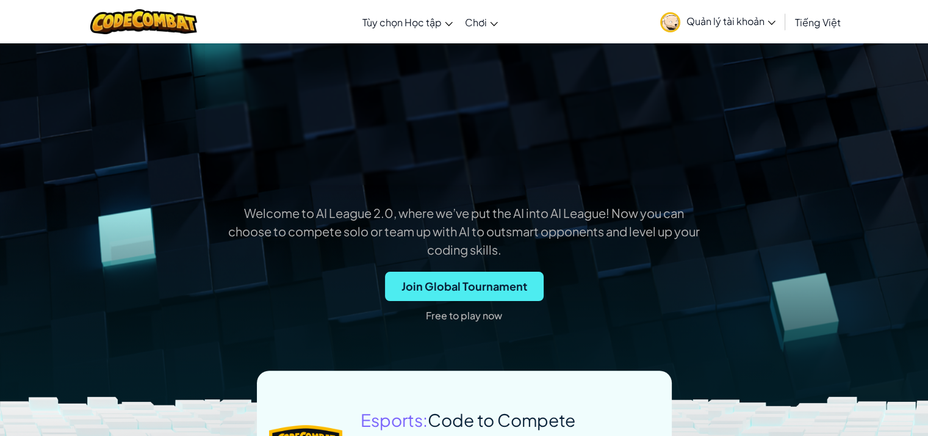
drag, startPoint x: 485, startPoint y: 323, endPoint x: 446, endPoint y: 321, distance: 39.1
click at [446, 322] on div "Join Global Tournament Free to play now" at bounding box center [464, 303] width 159 height 62
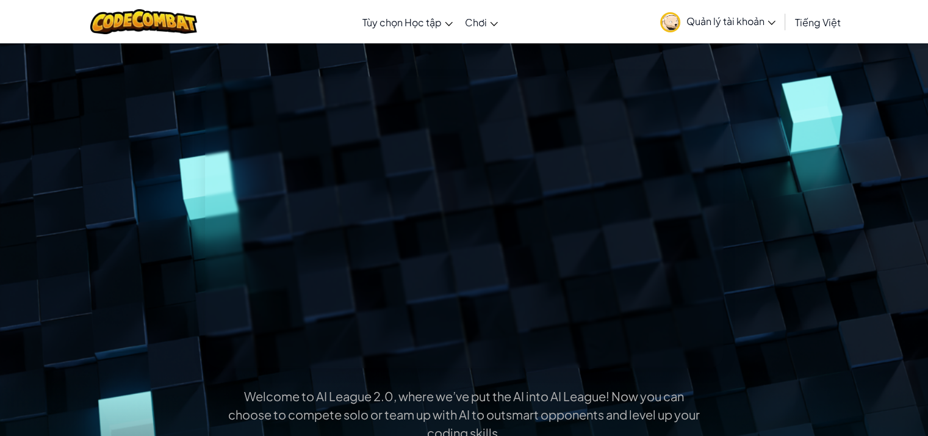
scroll to position [0, 0]
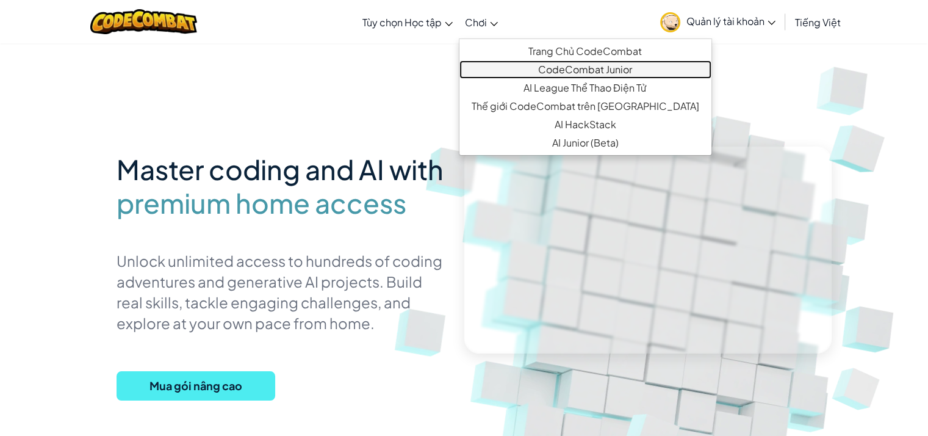
click at [546, 74] on link "CodeCombat Junior" at bounding box center [586, 69] width 252 height 18
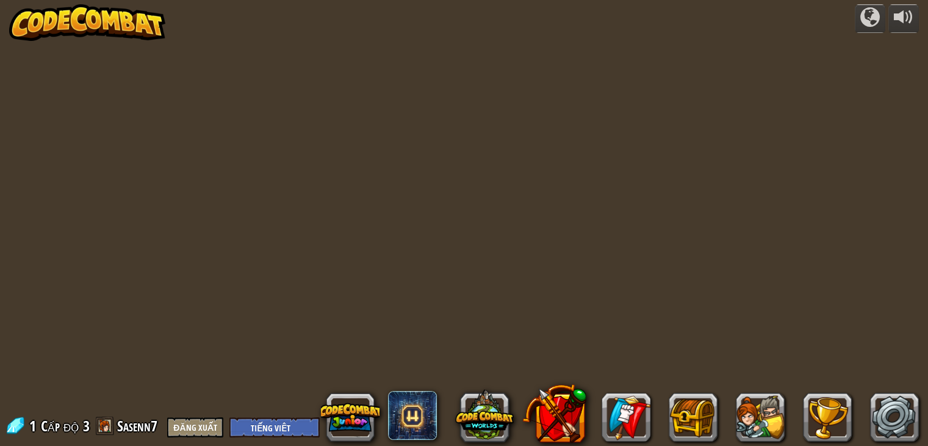
select select "vi"
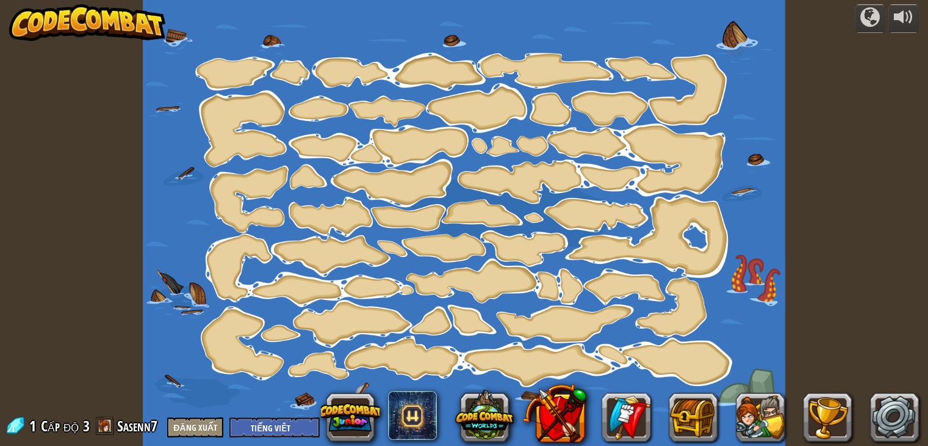
click at [54, 24] on img at bounding box center [87, 22] width 156 height 37
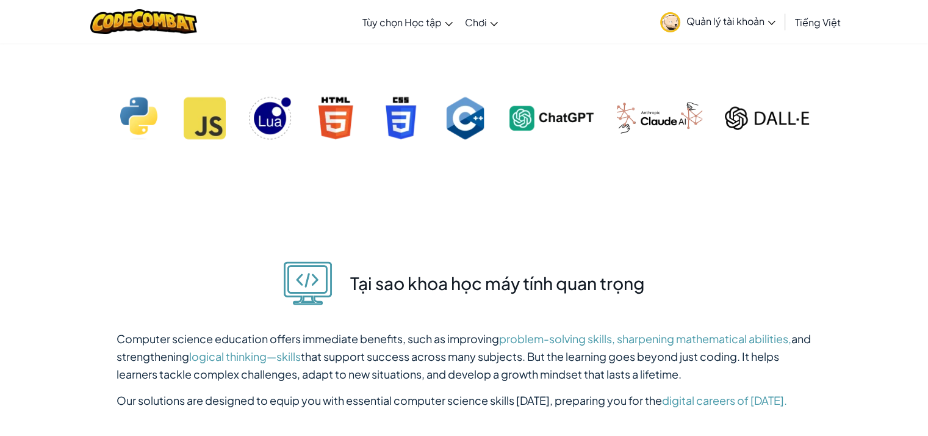
scroll to position [2381, 0]
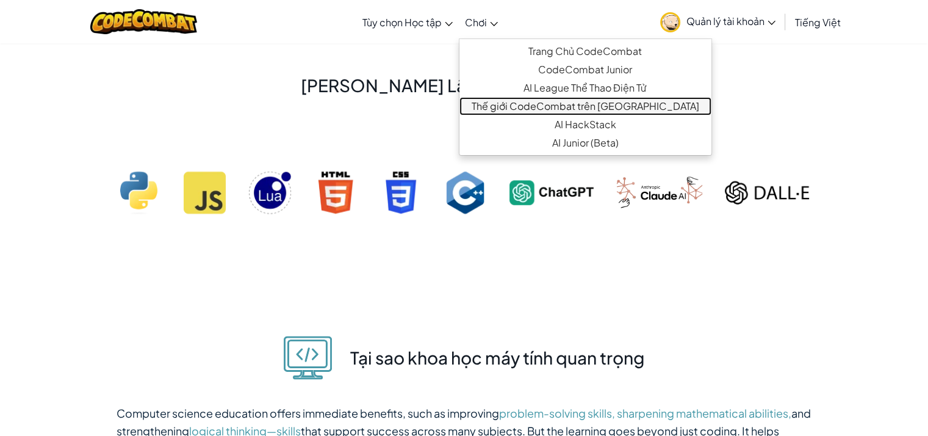
click at [524, 107] on link "Thế giới CodeCombat trên [GEOGRAPHIC_DATA]" at bounding box center [586, 106] width 252 height 18
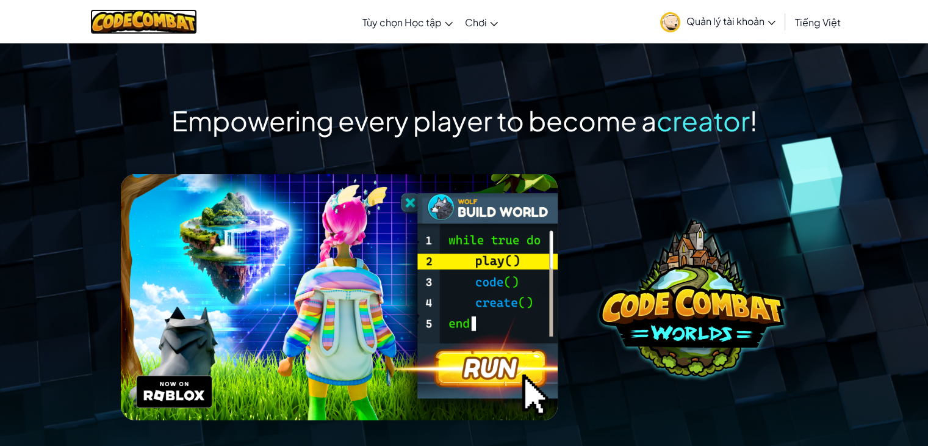
click at [156, 32] on img at bounding box center [143, 21] width 107 height 25
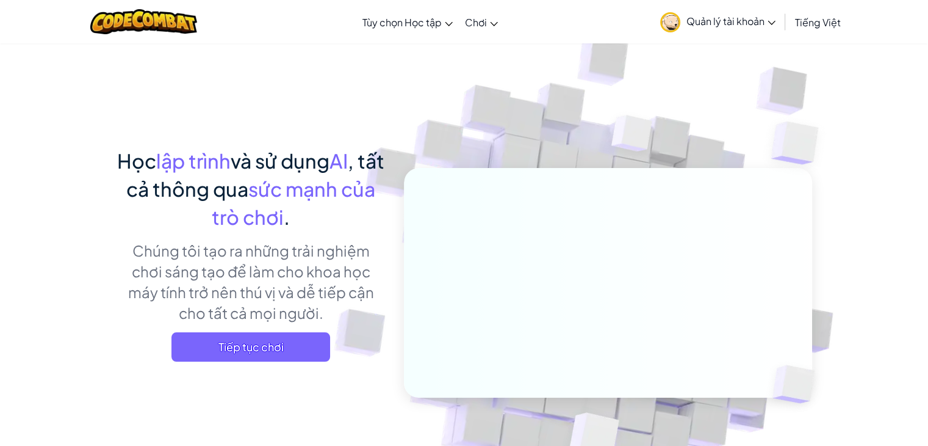
click at [714, 19] on span "Quản lý tài khoản" at bounding box center [731, 21] width 89 height 13
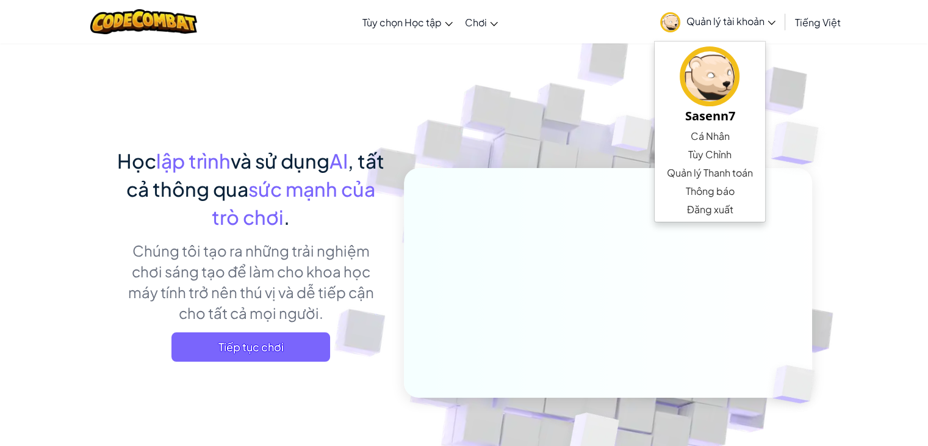
click at [714, 19] on span "Quản lý tài khoản" at bounding box center [731, 21] width 89 height 13
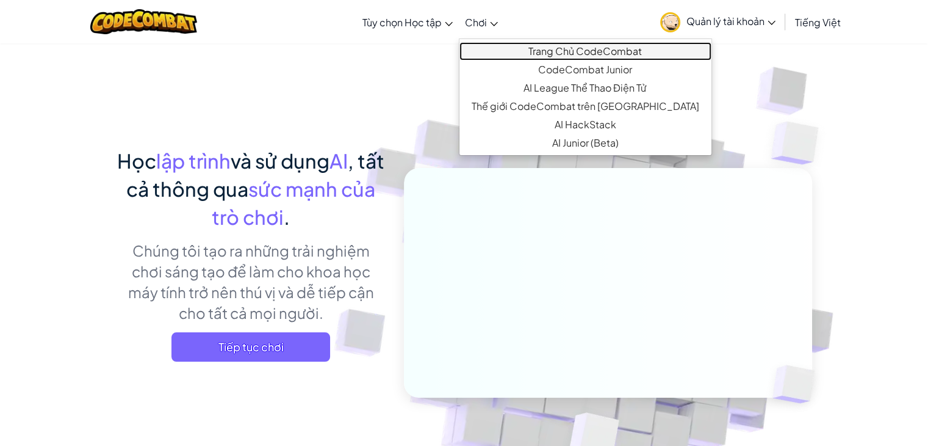
click at [495, 54] on link "Trang Chủ CodeCombat" at bounding box center [586, 51] width 252 height 18
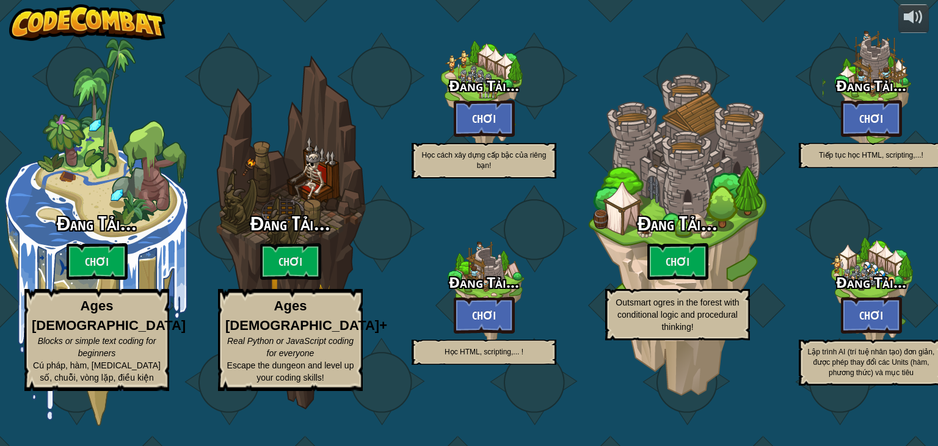
select select "vi"
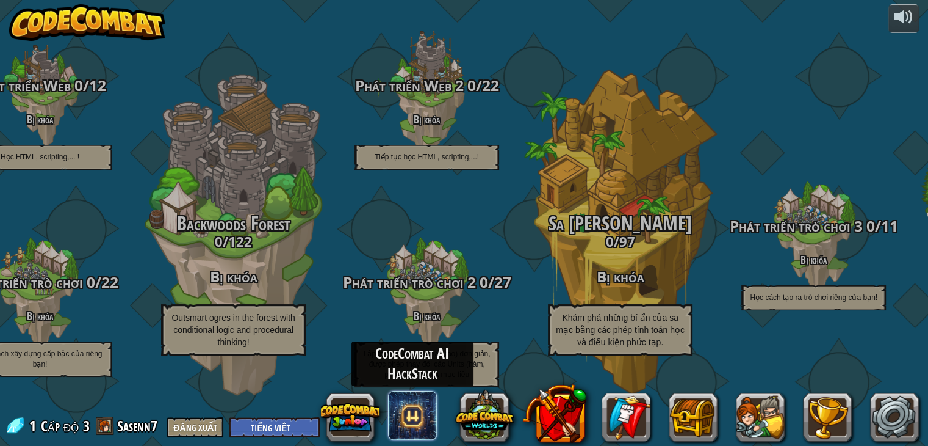
click at [417, 419] on span at bounding box center [412, 415] width 49 height 49
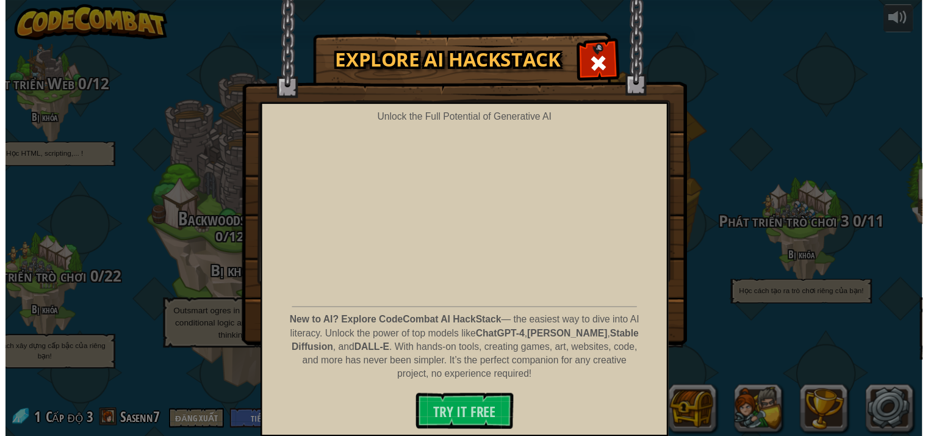
scroll to position [2, 0]
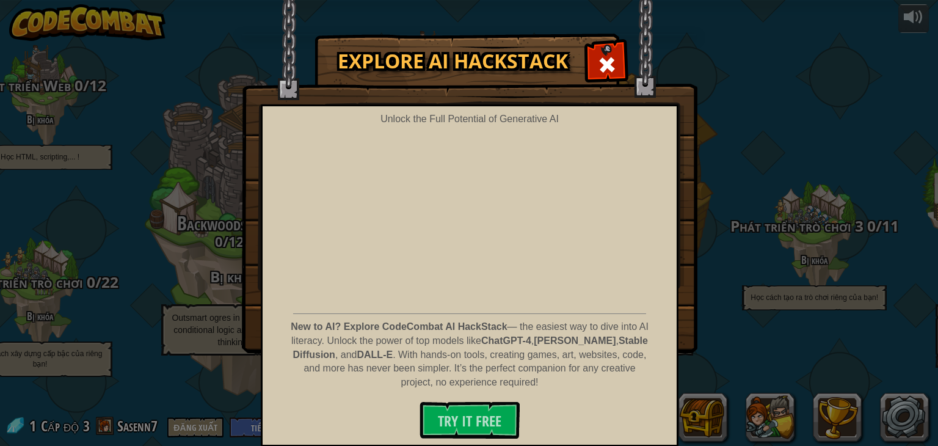
click at [780, 254] on div "Explore AI HackStack Unlock the Full Potential of Generative AI New to AI? Expl…" at bounding box center [469, 192] width 938 height 317
click at [608, 62] on span at bounding box center [607, 65] width 20 height 20
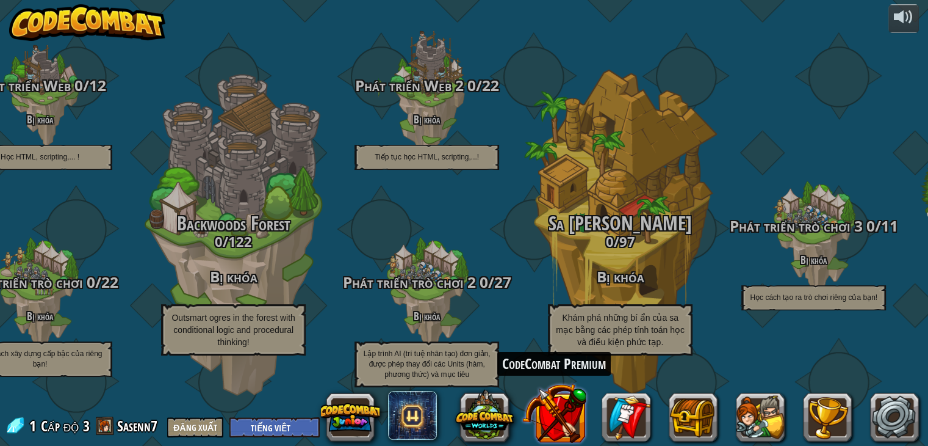
click at [560, 418] on button at bounding box center [555, 413] width 64 height 64
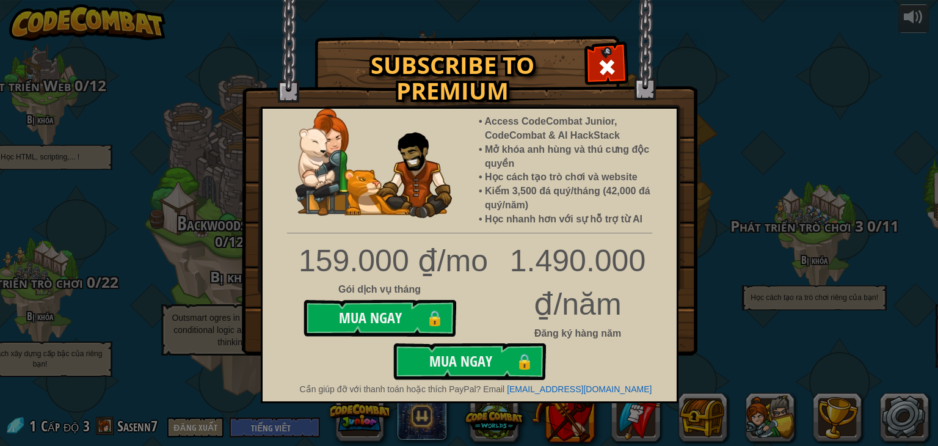
click at [661, 300] on div "1.490.000 ₫/năm" at bounding box center [469, 282] width 432 height 87
click at [598, 57] on span at bounding box center [607, 67] width 20 height 20
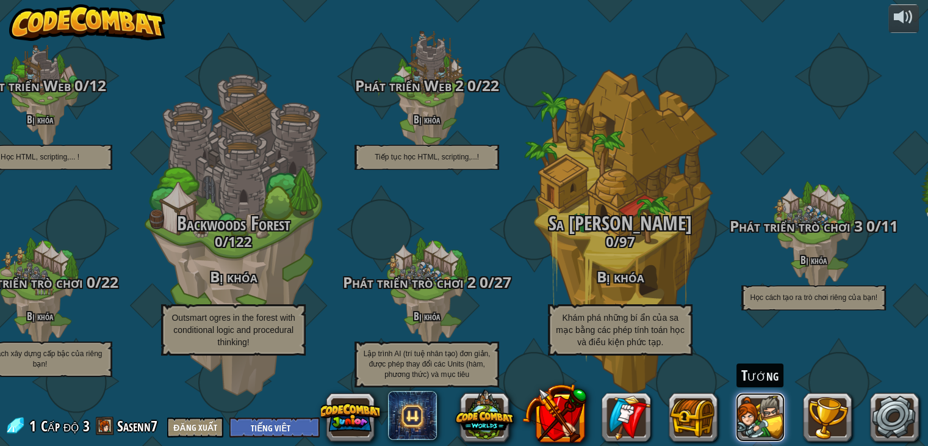
click at [780, 395] on button at bounding box center [760, 416] width 49 height 49
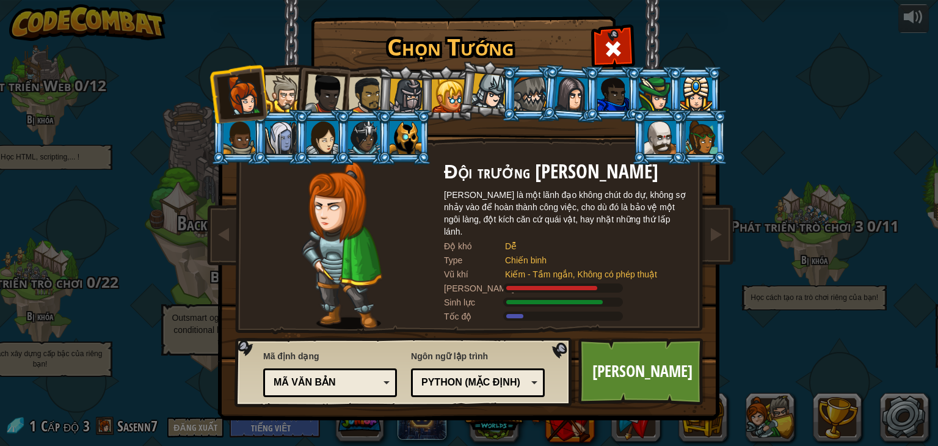
click at [770, 291] on div "Chọn Tướng 1 Đội trưởng [PERSON_NAME] là một lãnh đạo không chút do dự, không s…" at bounding box center [469, 223] width 938 height 446
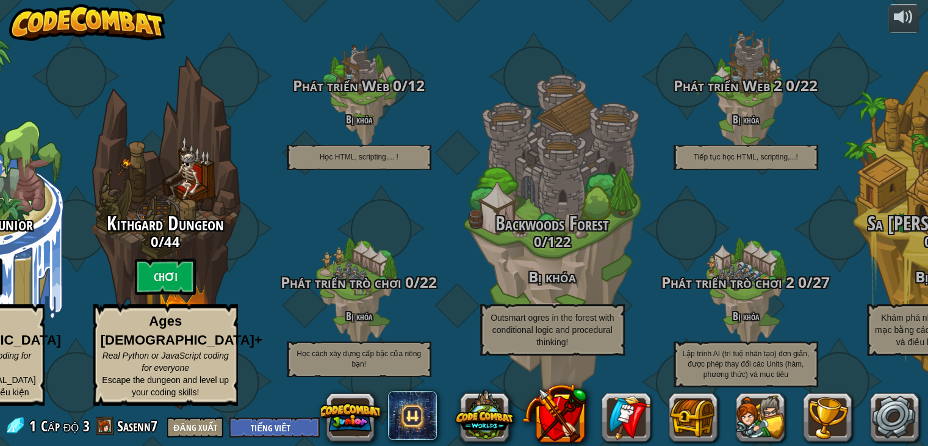
click at [45, 26] on img at bounding box center [87, 22] width 156 height 37
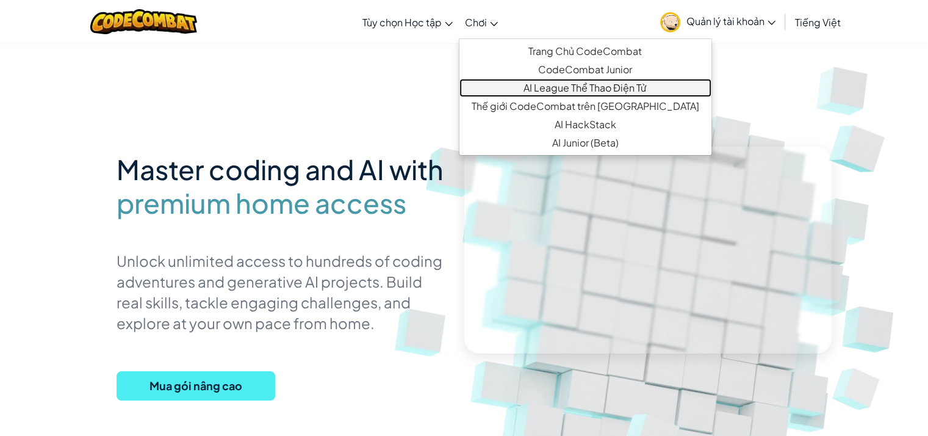
click at [519, 89] on link "AI League Thể Thao Điện Tử" at bounding box center [586, 88] width 252 height 18
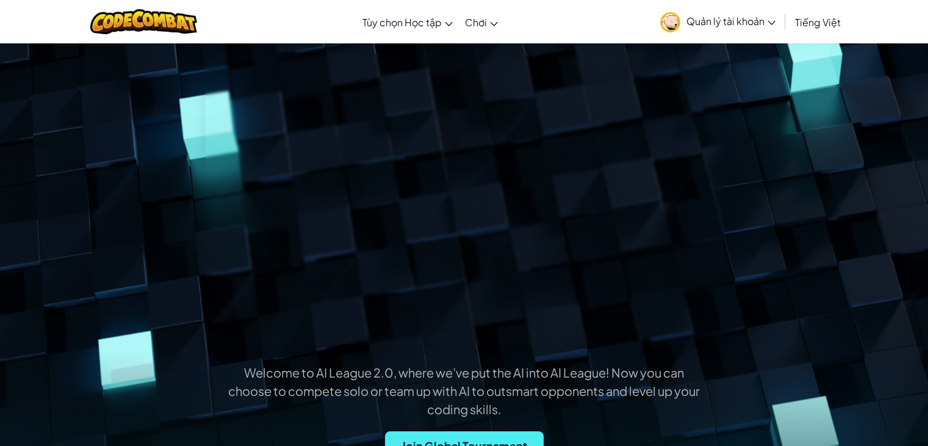
scroll to position [122, 0]
click at [75, 14] on div "Mở menu Tùy chọn Học tập Lớp học trực tuyến trực tiếp Gói học tự do có phí Chơi…" at bounding box center [464, 21] width 935 height 43
click at [144, 23] on img at bounding box center [143, 21] width 107 height 25
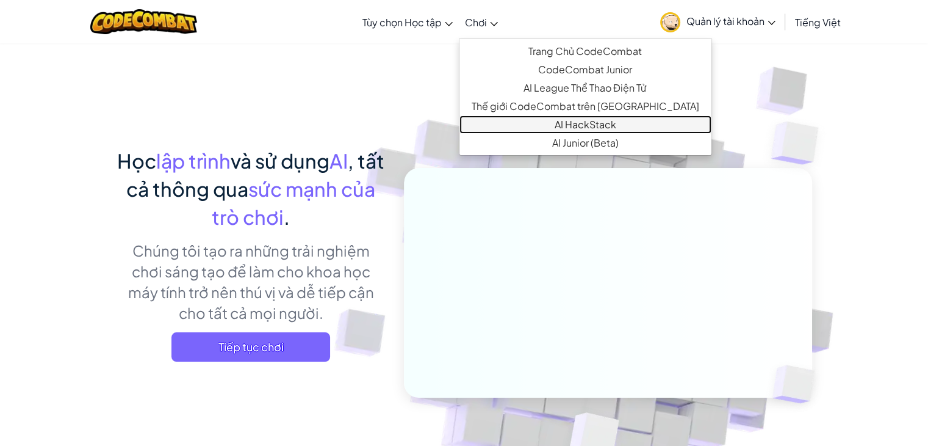
click at [538, 126] on link "AI HackStack" at bounding box center [586, 124] width 252 height 18
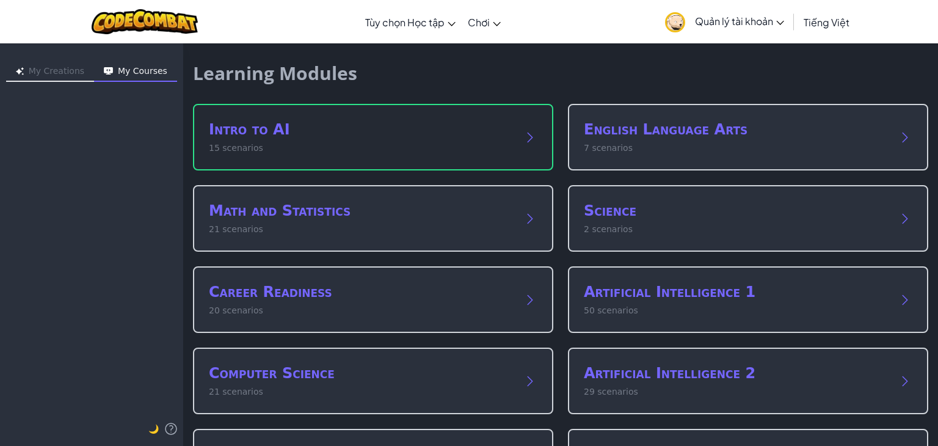
click at [452, 132] on h2 "Intro to AI" at bounding box center [361, 130] width 304 height 20
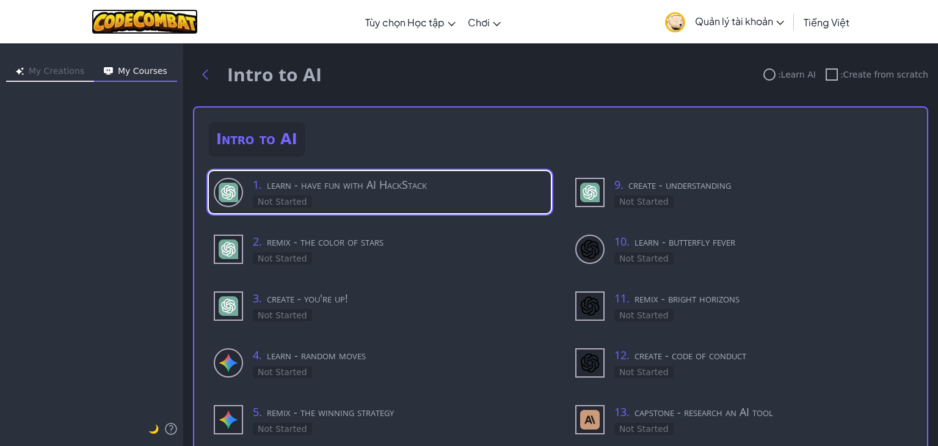
click at [178, 22] on img at bounding box center [145, 21] width 107 height 25
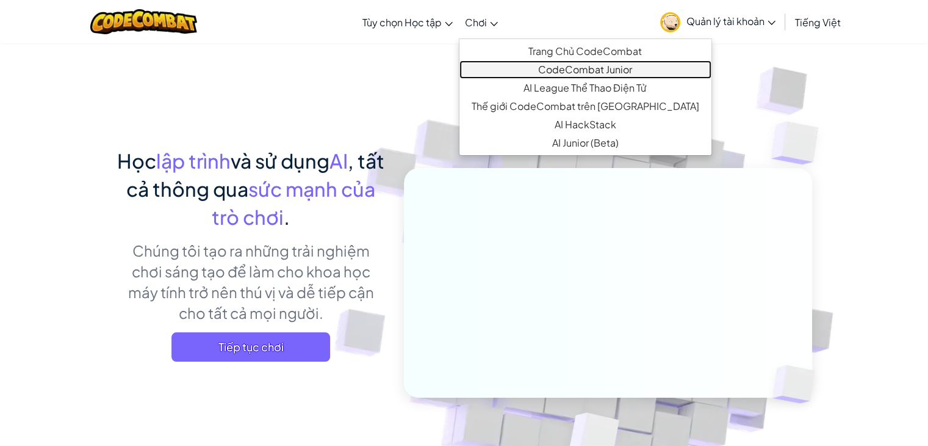
click at [526, 74] on link "CodeCombat Junior" at bounding box center [586, 69] width 252 height 18
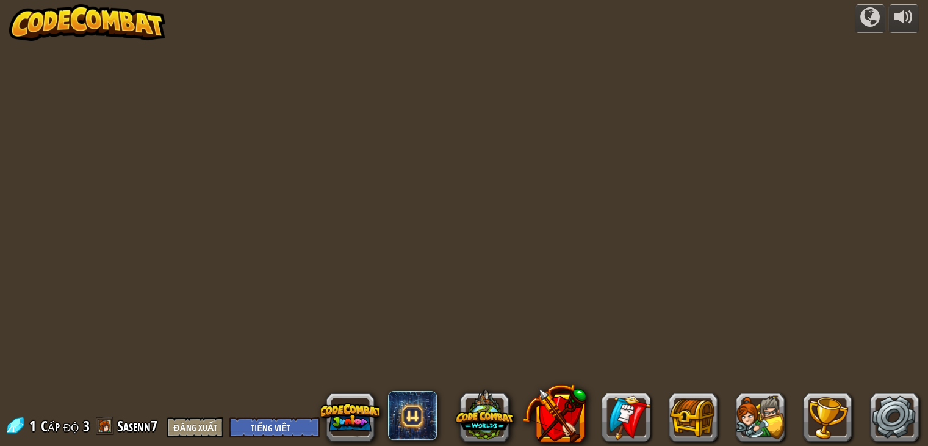
select select "vi"
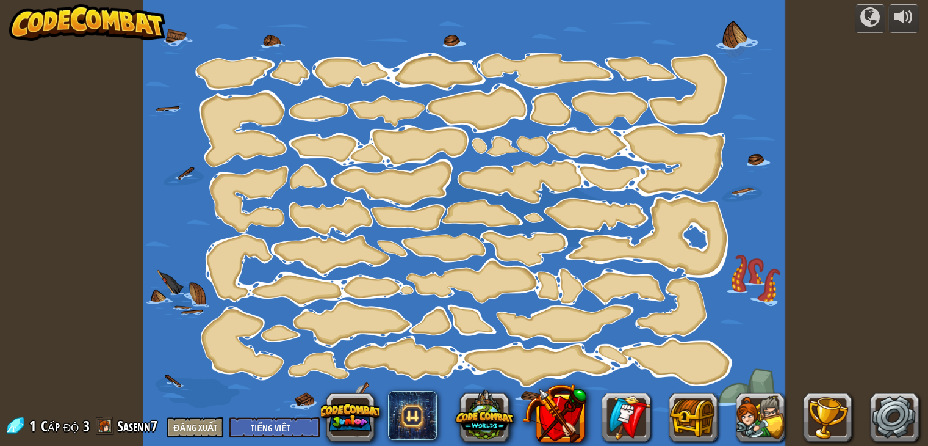
select select "vi"
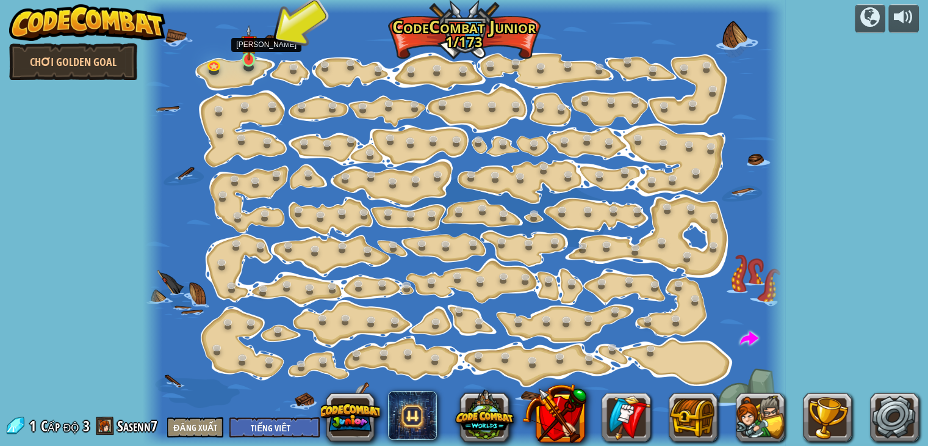
click at [247, 54] on img at bounding box center [249, 43] width 16 height 36
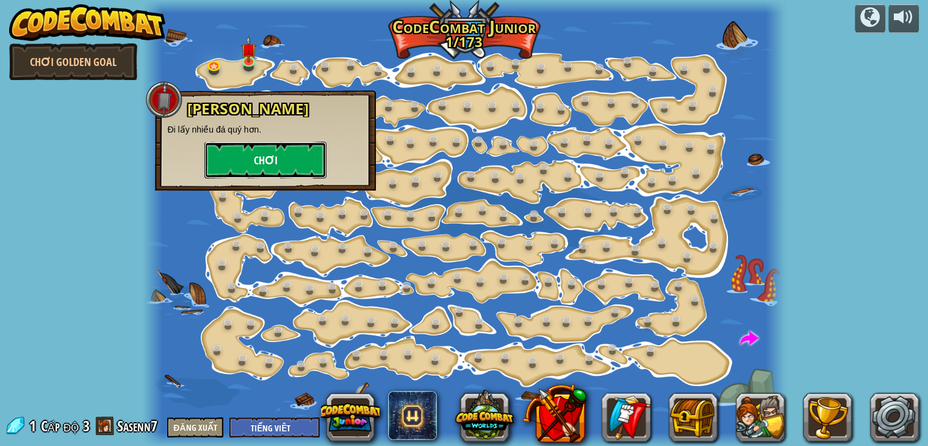
click at [266, 157] on button "Chơi" at bounding box center [265, 160] width 122 height 37
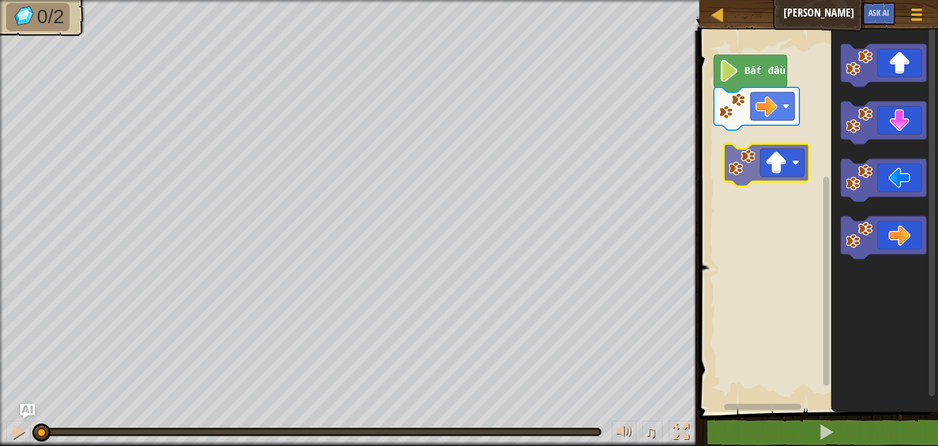
click at [787, 167] on div "Bắt đầu" at bounding box center [816, 217] width 242 height 387
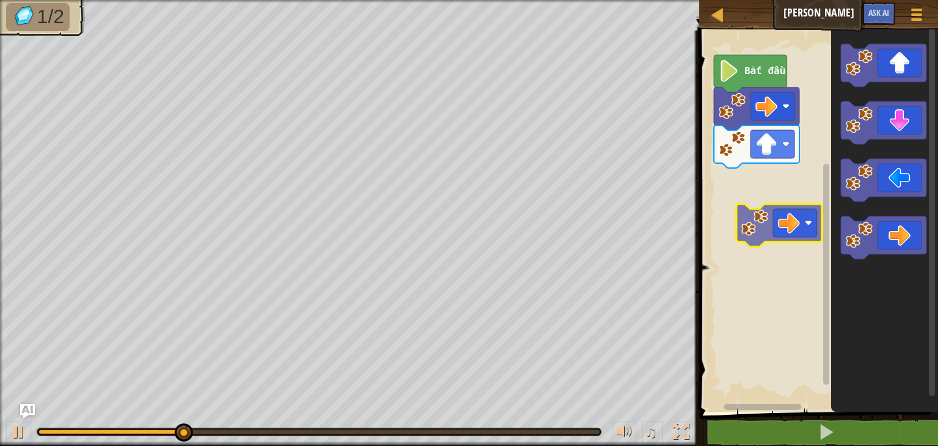
click at [784, 213] on div "Bắt đầu" at bounding box center [816, 217] width 242 height 387
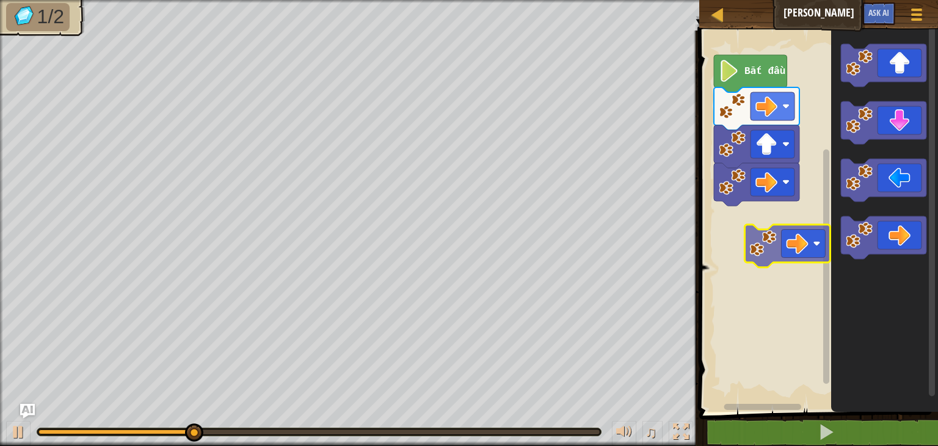
click at [779, 237] on div "Bắt đầu" at bounding box center [816, 217] width 242 height 387
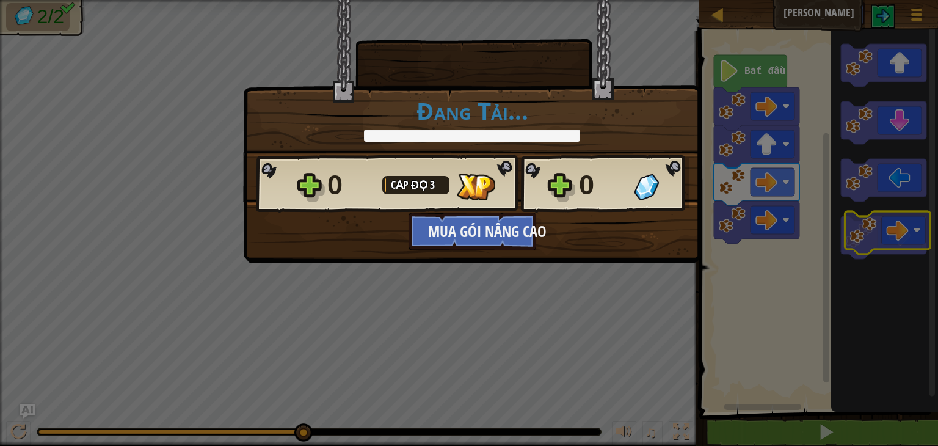
click at [882, 1] on body "Bản đồ Đi Đi Đi Tuỳ chọn Ask AI 1 ההההההההההההההההההההההההההההההההההההההההההההה…" at bounding box center [469, 0] width 938 height 1
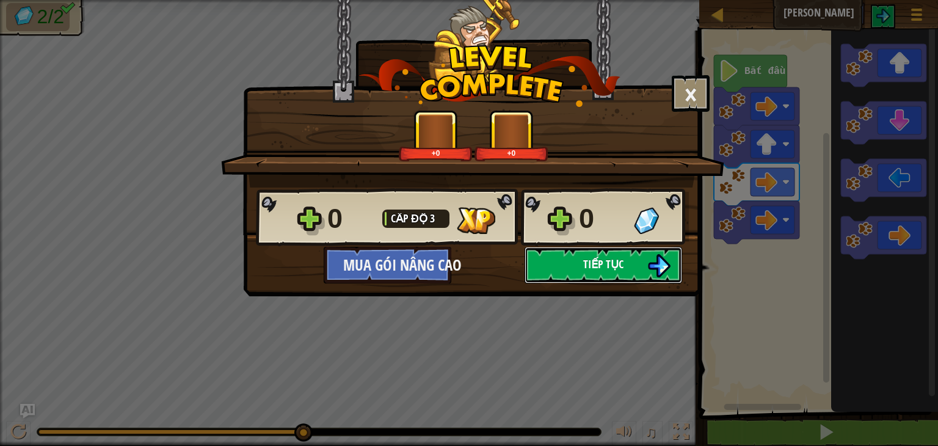
click at [562, 264] on button "Tiếp tục" at bounding box center [602, 265] width 157 height 37
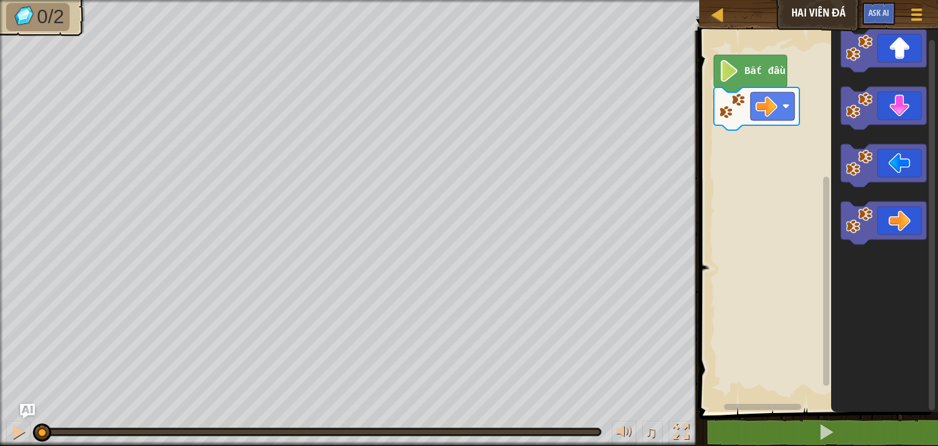
click at [723, 210] on div "Bắt đầu" at bounding box center [816, 217] width 242 height 387
click at [767, 187] on div "Bắt đầu" at bounding box center [816, 217] width 242 height 387
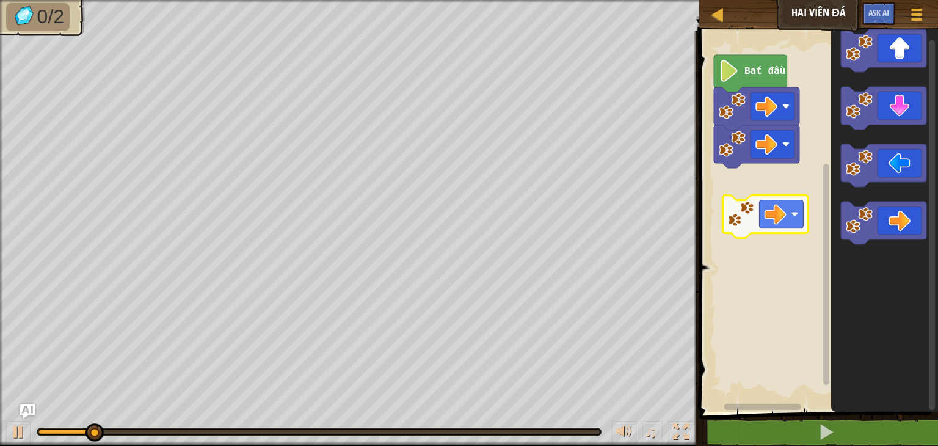
click at [761, 215] on div "Bắt đầu" at bounding box center [816, 217] width 242 height 387
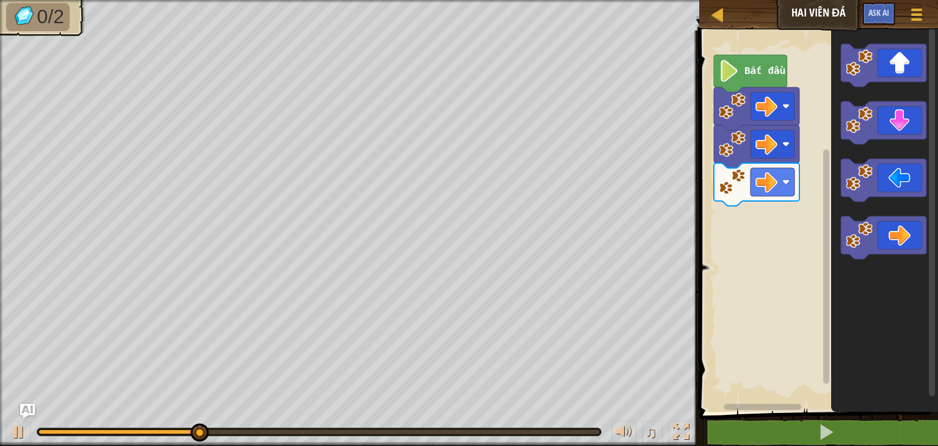
click at [767, 240] on div "Bắt đầu" at bounding box center [816, 217] width 242 height 387
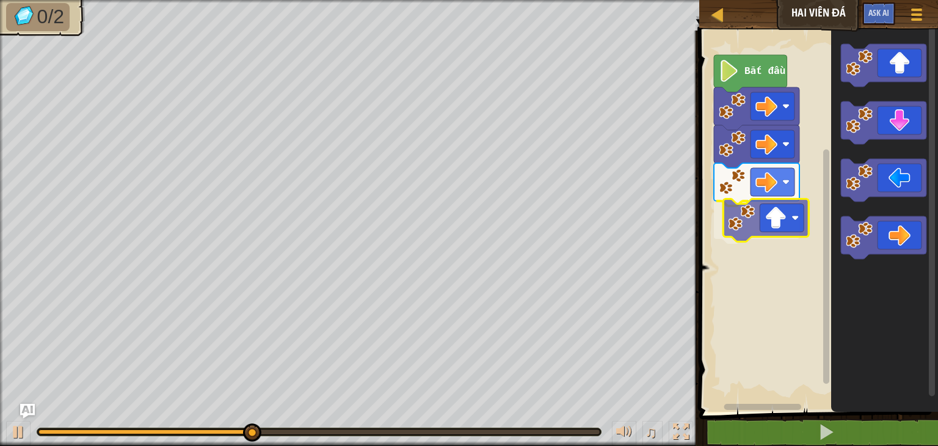
click at [754, 228] on div "Bắt đầu" at bounding box center [816, 217] width 242 height 387
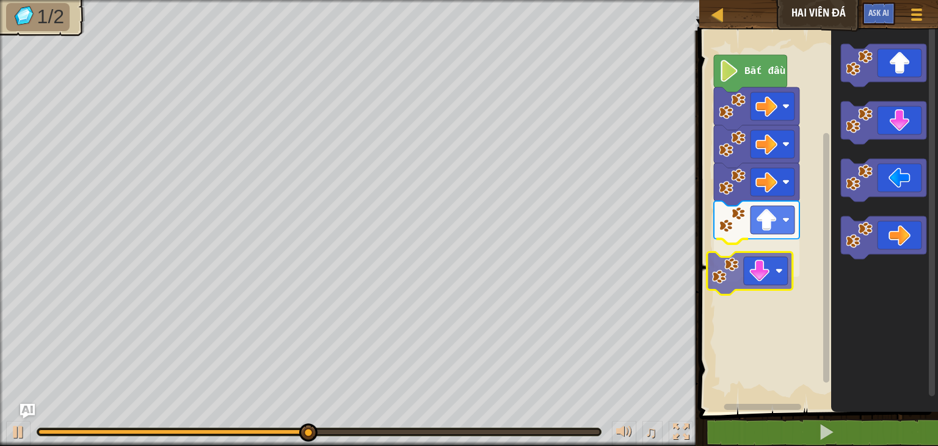
click at [761, 265] on div "Bắt đầu" at bounding box center [816, 217] width 242 height 387
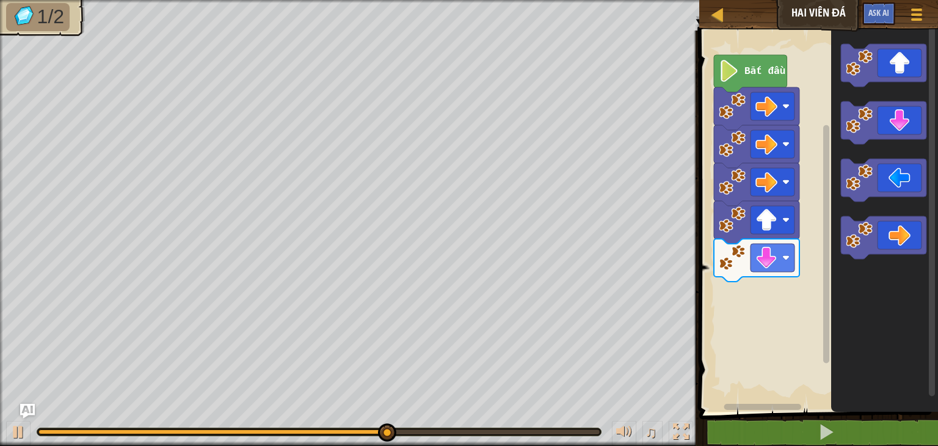
click at [774, 303] on div "Bắt đầu" at bounding box center [816, 217] width 242 height 387
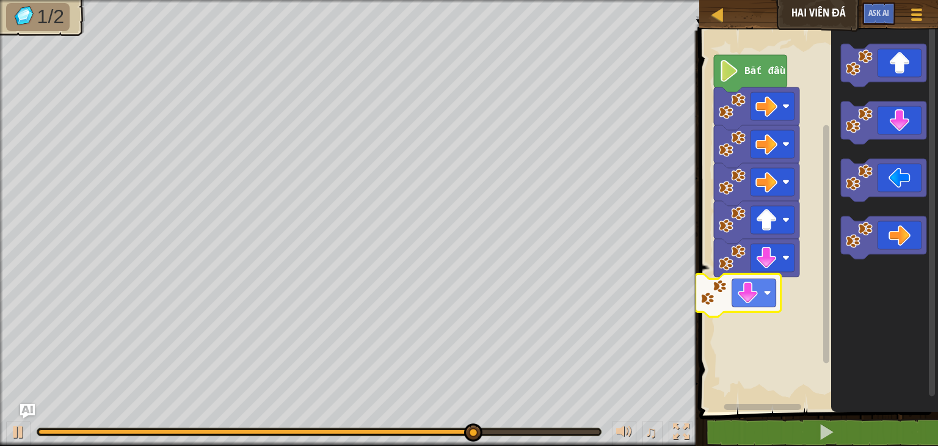
click at [769, 283] on div "Bắt đầu" at bounding box center [816, 217] width 242 height 387
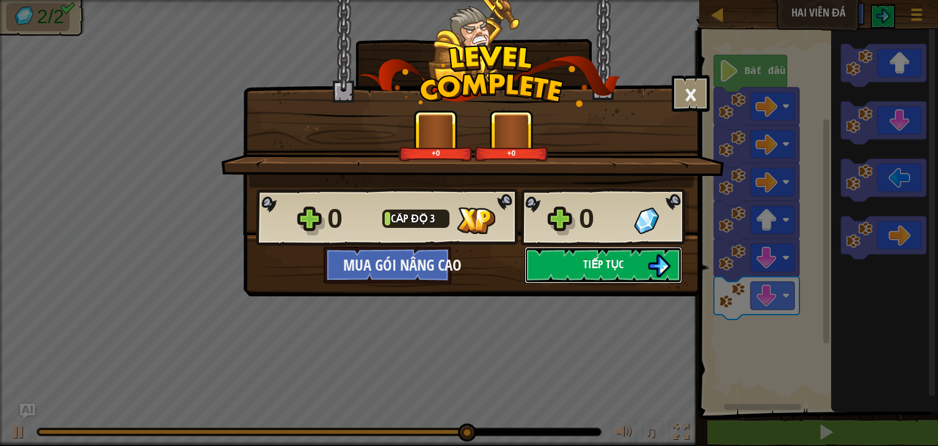
click at [581, 266] on button "Tiếp tục" at bounding box center [602, 265] width 157 height 37
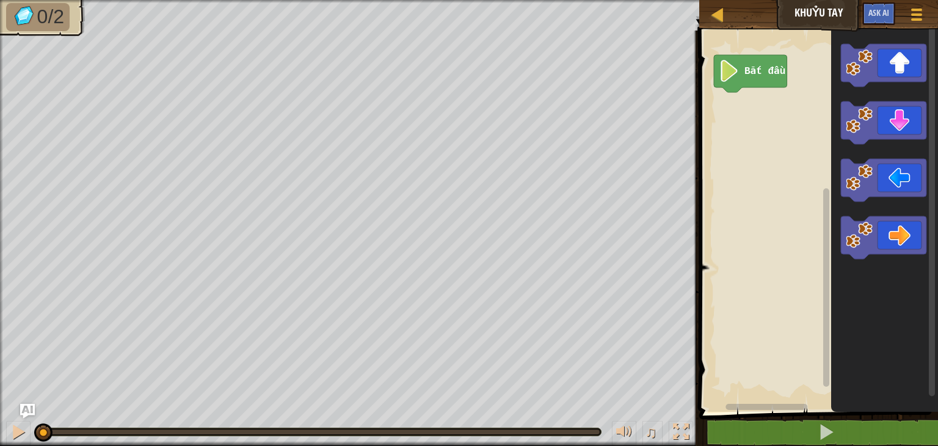
click at [767, 147] on div "Bắt đầu" at bounding box center [816, 217] width 242 height 387
click at [752, 123] on div "Bắt đầu" at bounding box center [816, 217] width 242 height 387
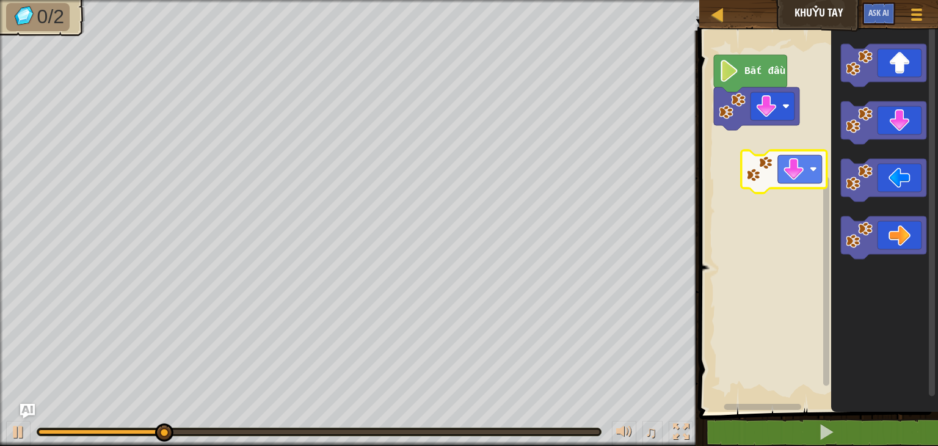
click at [786, 172] on div "Bắt đầu" at bounding box center [816, 217] width 242 height 387
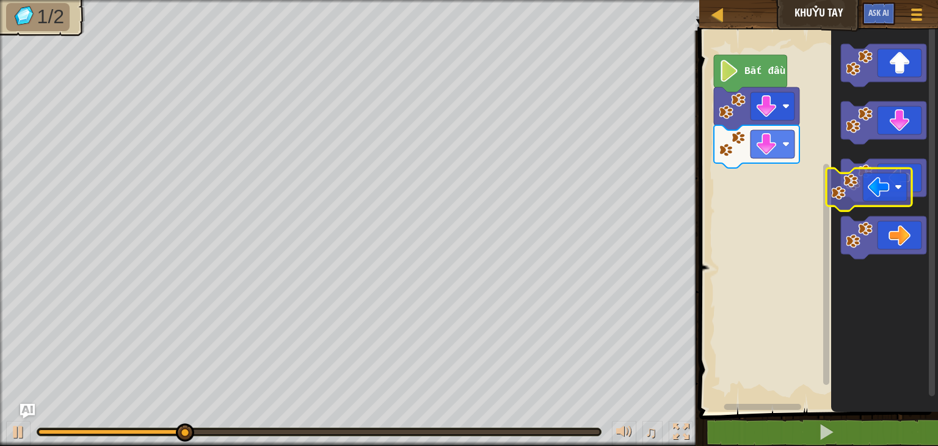
click at [795, 206] on div "Bắt đầu" at bounding box center [816, 217] width 242 height 387
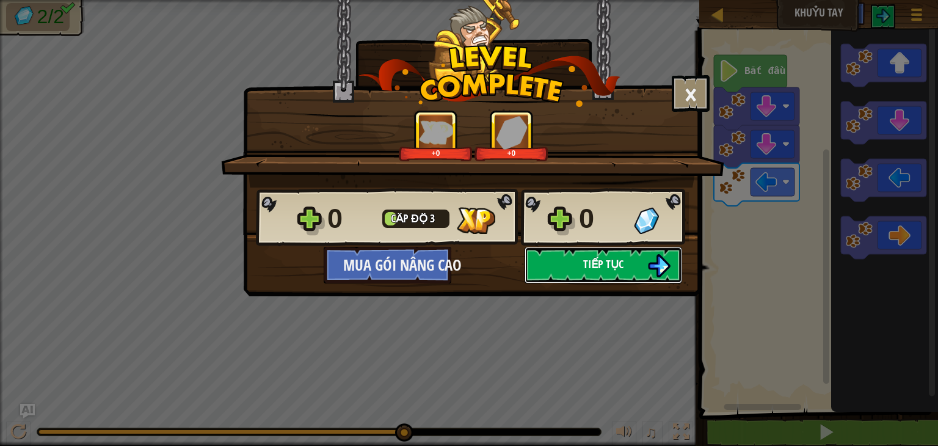
click at [618, 266] on span "Tiếp tục" at bounding box center [603, 263] width 40 height 15
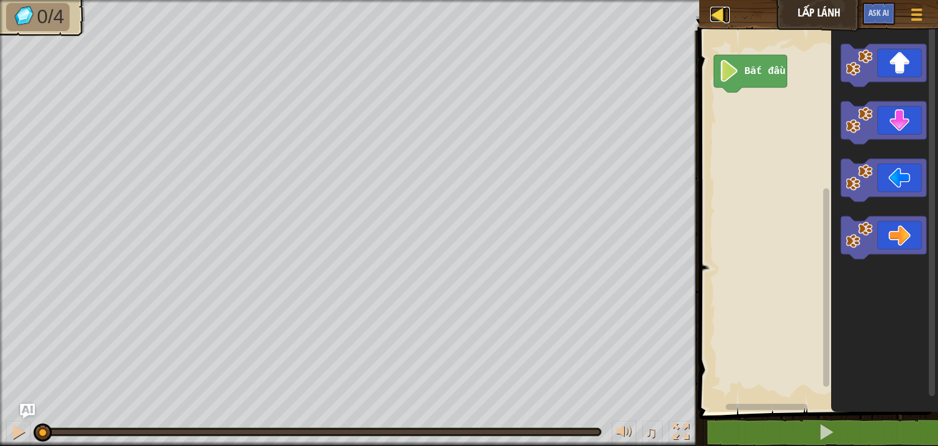
click at [718, 19] on div at bounding box center [717, 14] width 15 height 15
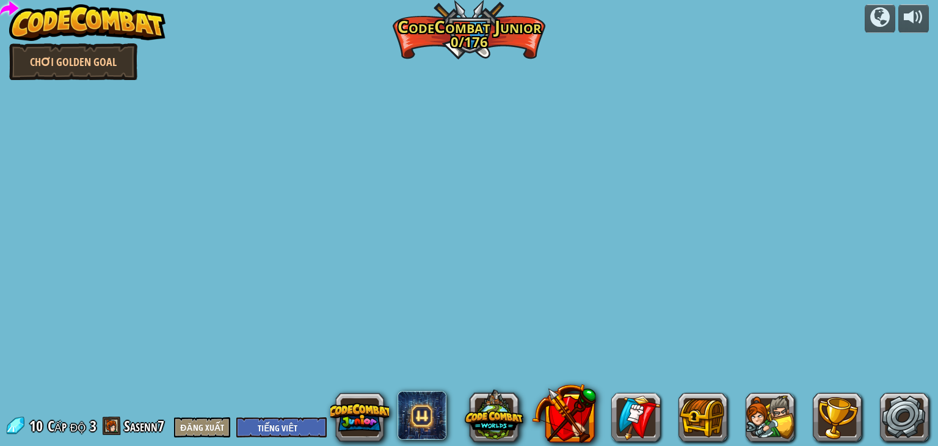
select select "vi"
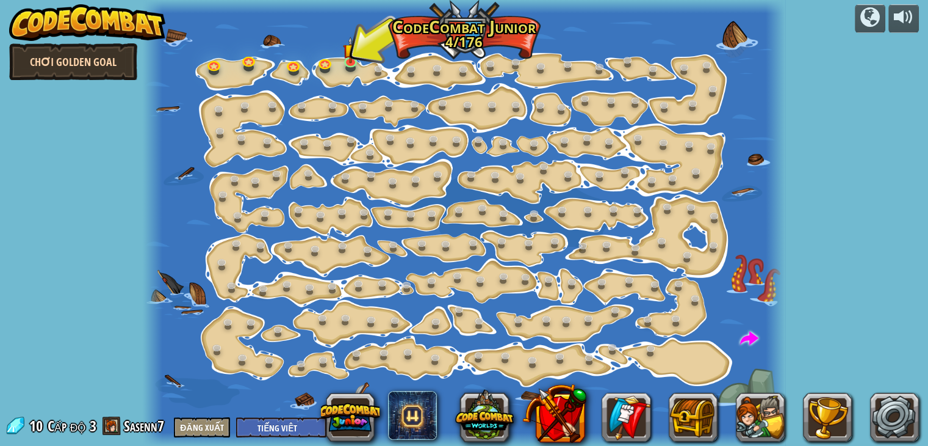
click at [86, 59] on link "Chơi Golden Goal" at bounding box center [73, 61] width 128 height 37
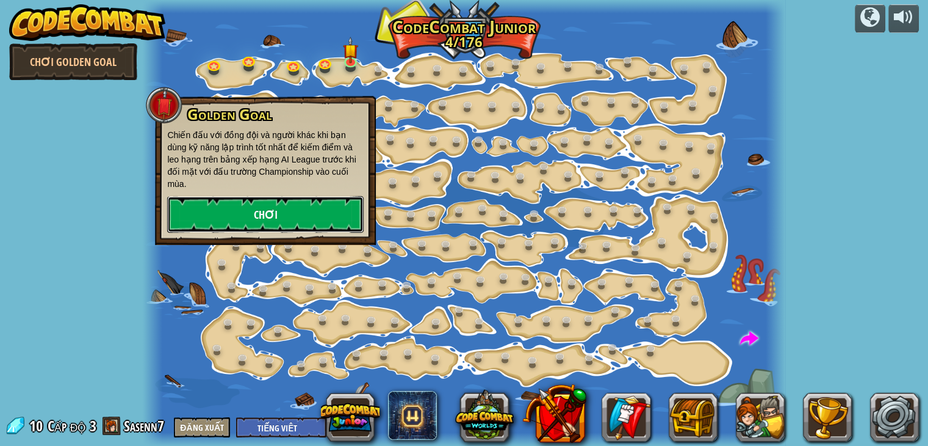
click at [234, 196] on link "Chơi" at bounding box center [265, 214] width 197 height 37
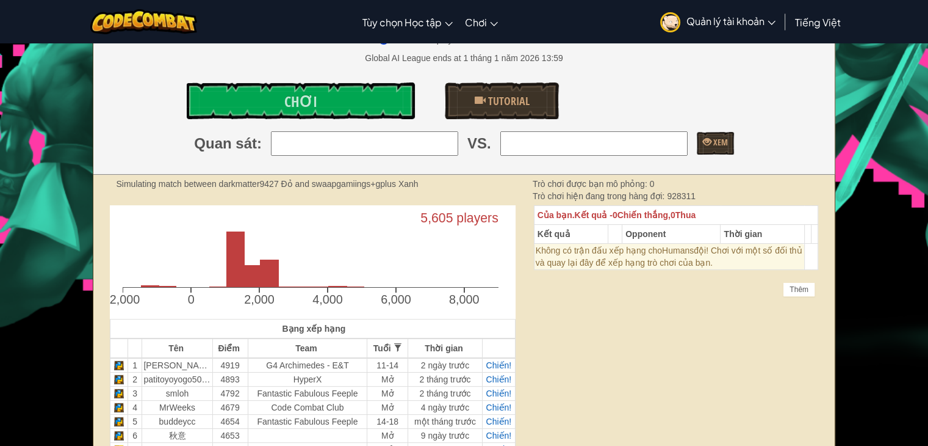
scroll to position [122, 0]
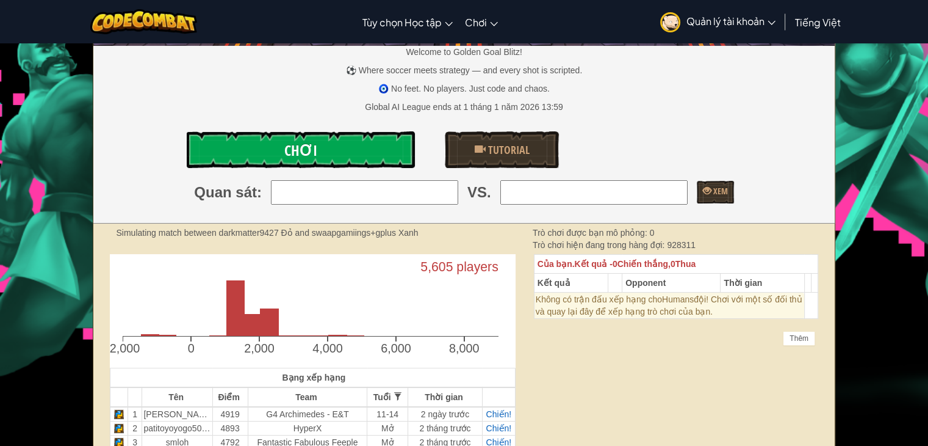
click at [278, 161] on link "Chơi" at bounding box center [301, 149] width 228 height 37
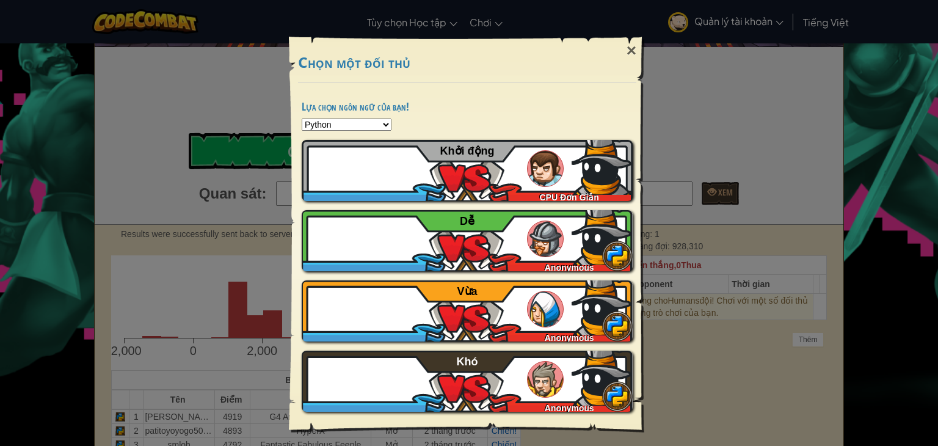
click at [369, 125] on select "Python JavaScript CoffeeScript Lua C++ Java (Experimental)" at bounding box center [347, 124] width 90 height 12
select select "cpp"
click at [302, 118] on select "Python JavaScript CoffeeScript Lua C++ Java (Experimental)" at bounding box center [347, 124] width 90 height 12
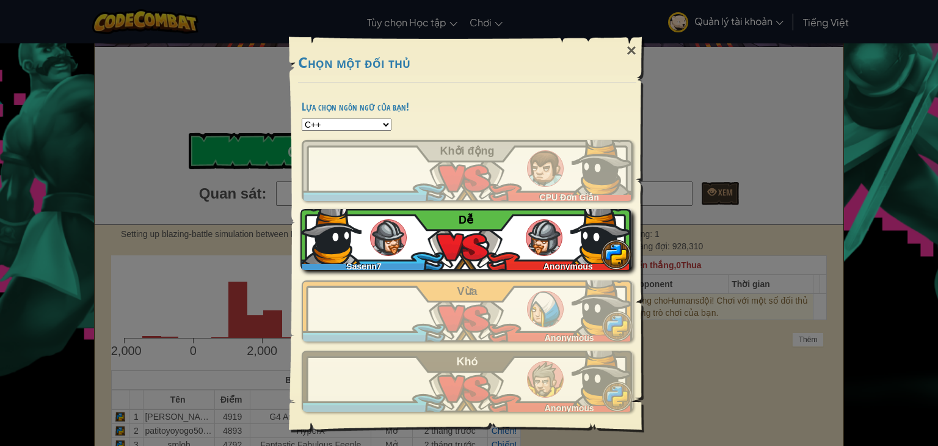
click at [482, 253] on div "Sasenn7 Anonymous Dễ̉" at bounding box center [465, 239] width 331 height 61
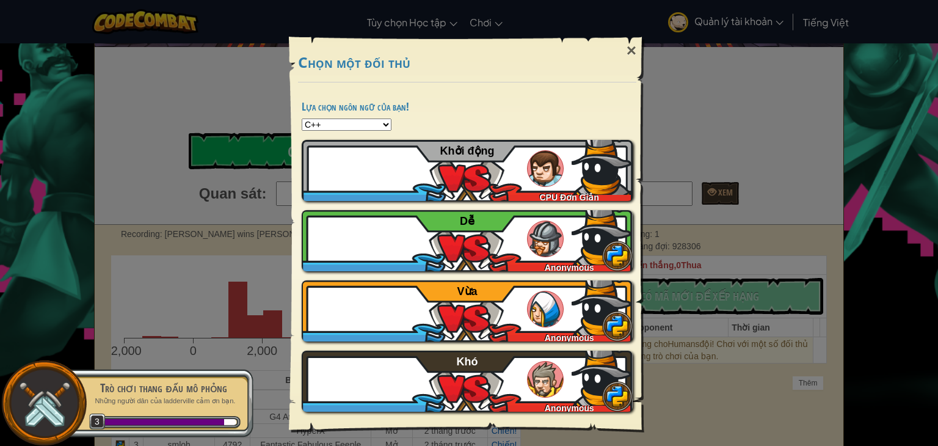
click at [689, 141] on div "× Chọn một đối thủ Lựa chọn ngôn ngữ của bạn! Python JavaScript CoffeeScript Lu…" at bounding box center [469, 223] width 938 height 446
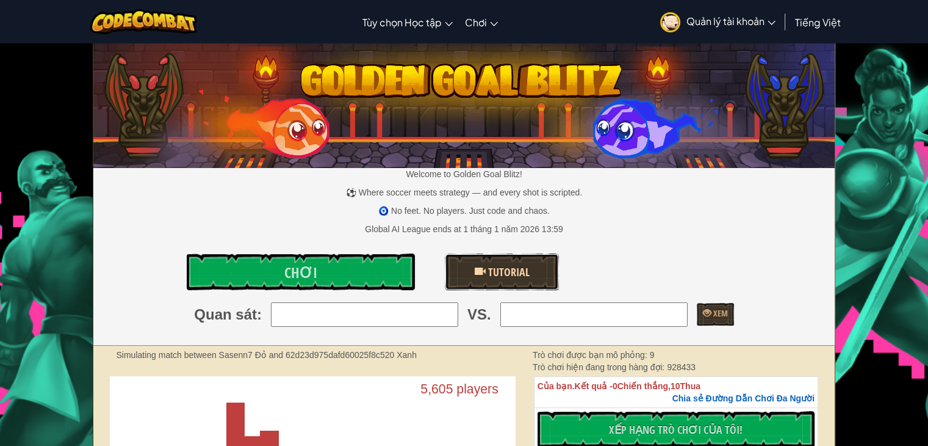
scroll to position [61, 0]
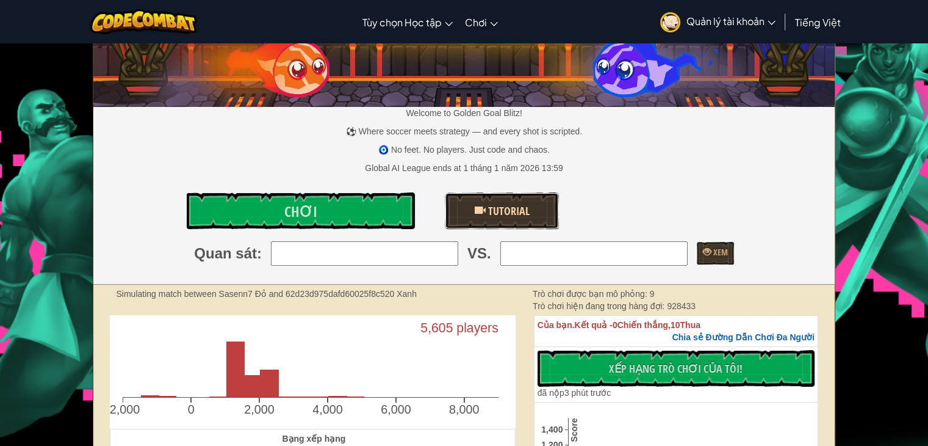
click at [495, 197] on link "Tutorial" at bounding box center [502, 210] width 114 height 37
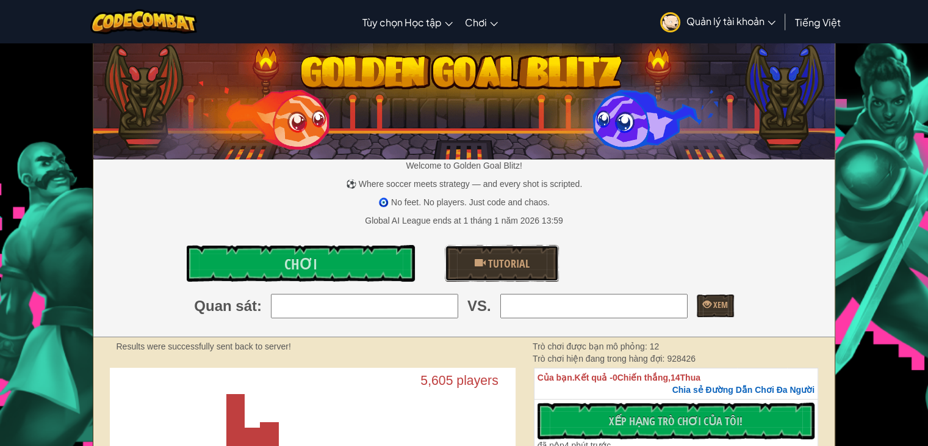
scroll to position [0, 0]
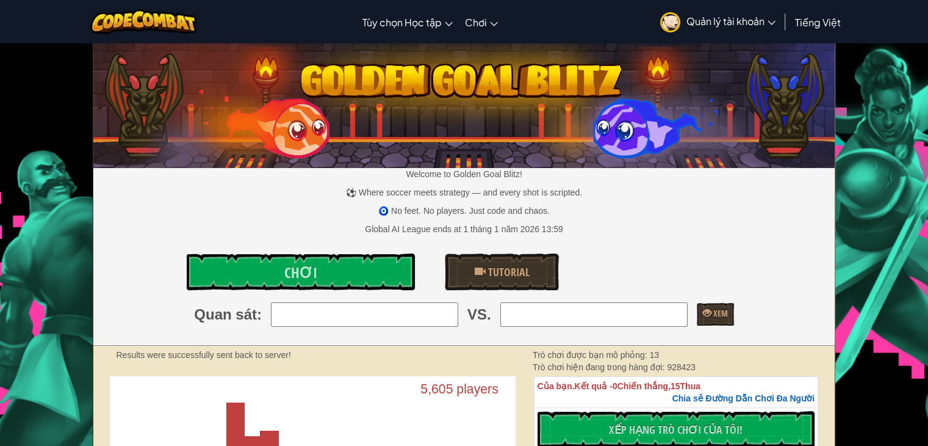
drag, startPoint x: 148, startPoint y: 5, endPoint x: 148, endPoint y: 20, distance: 14.7
click at [148, 12] on div at bounding box center [143, 21] width 125 height 43
click at [148, 20] on img at bounding box center [143, 21] width 107 height 25
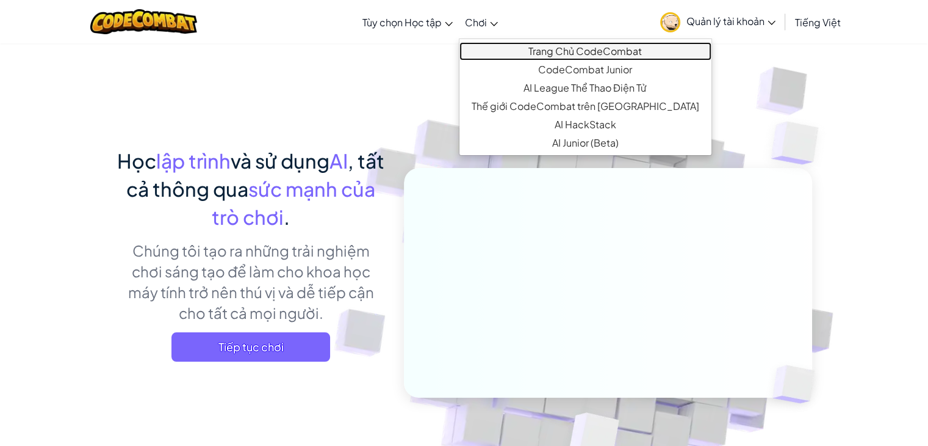
click at [544, 54] on link "Trang Chủ CodeCombat" at bounding box center [586, 51] width 252 height 18
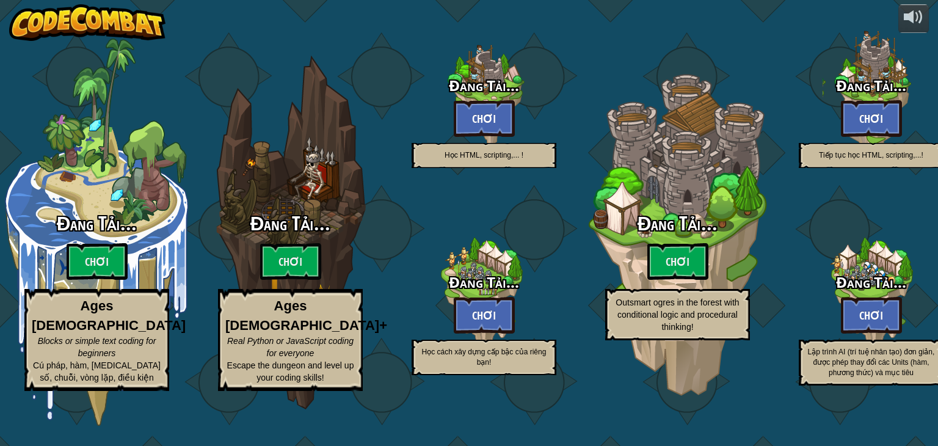
select select "vi"
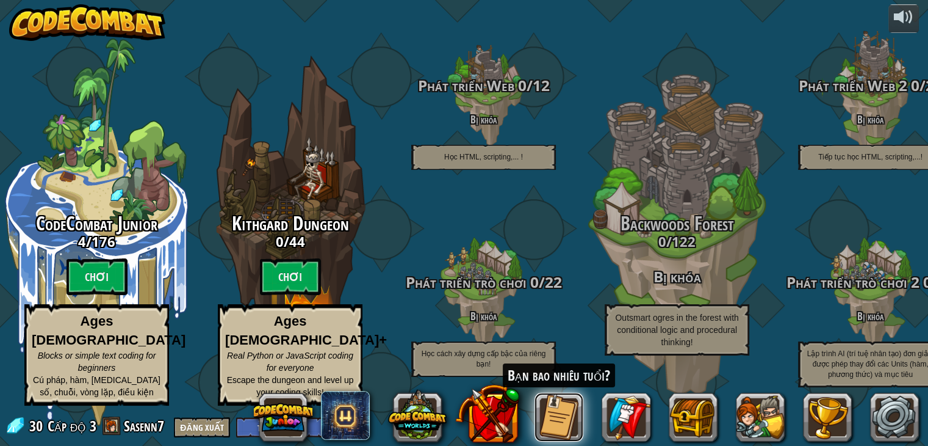
click at [559, 416] on button at bounding box center [559, 416] width 49 height 49
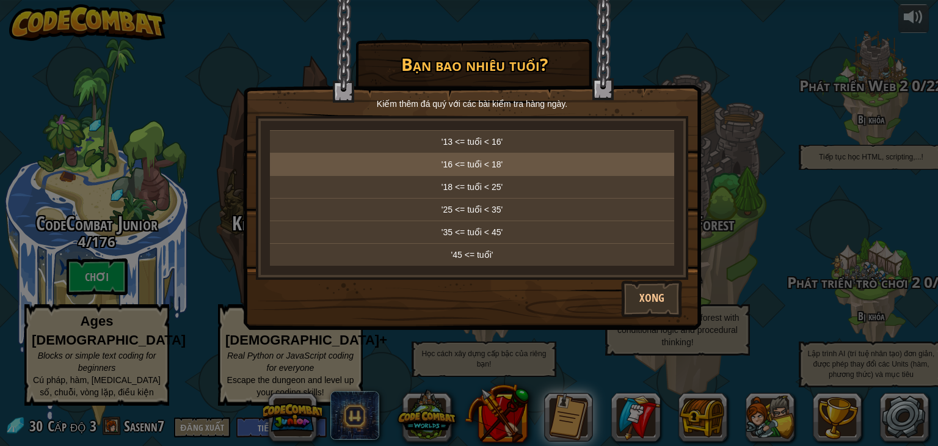
click at [506, 165] on p "'16 <= tuổi < 18'" at bounding box center [472, 164] width 394 height 12
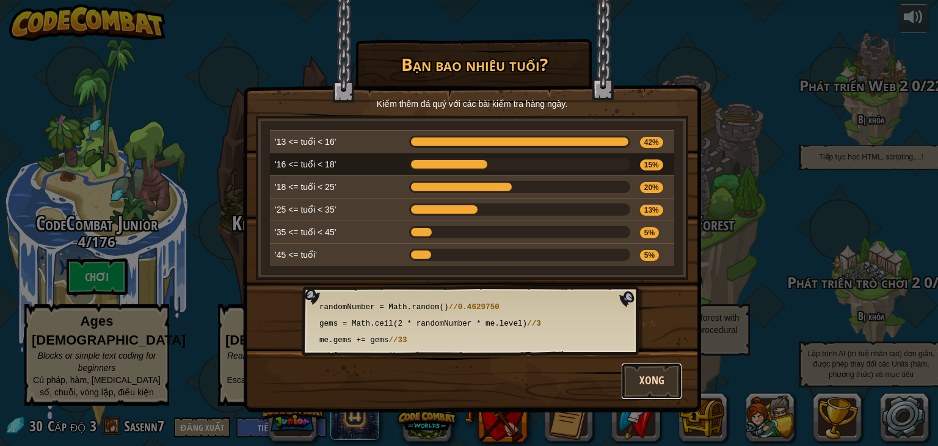
click at [654, 384] on button "Xong" at bounding box center [651, 381] width 61 height 37
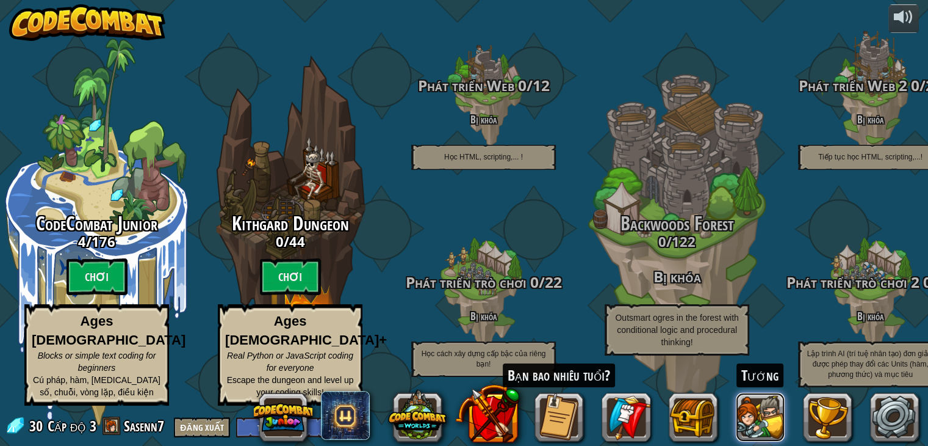
click at [766, 411] on button at bounding box center [760, 416] width 49 height 49
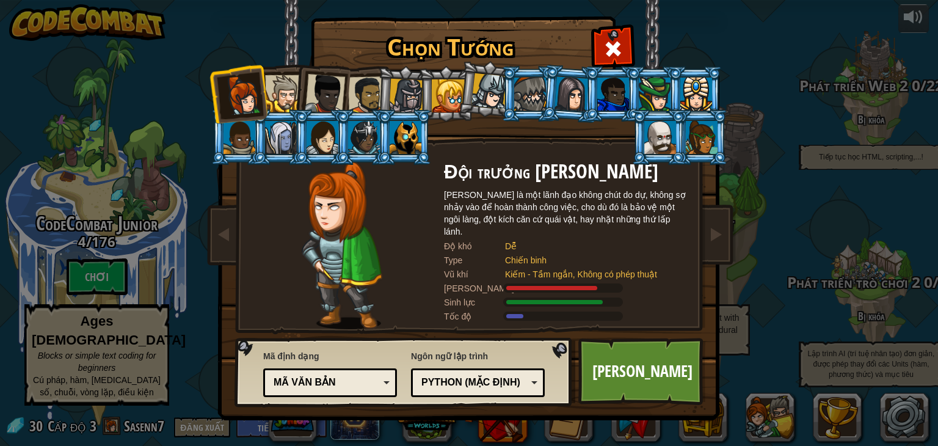
click at [399, 151] on div at bounding box center [405, 137] width 32 height 33
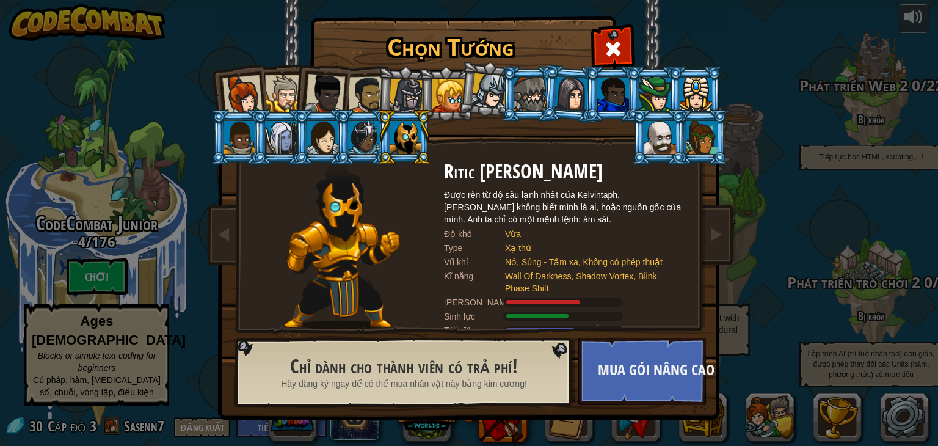
click at [736, 167] on div "Chọn Tướng 33 Đội trưởng [PERSON_NAME] là một lãnh đạo không chút do dự, không …" at bounding box center [469, 223] width 938 height 446
